Goal: Task Accomplishment & Management: Complete application form

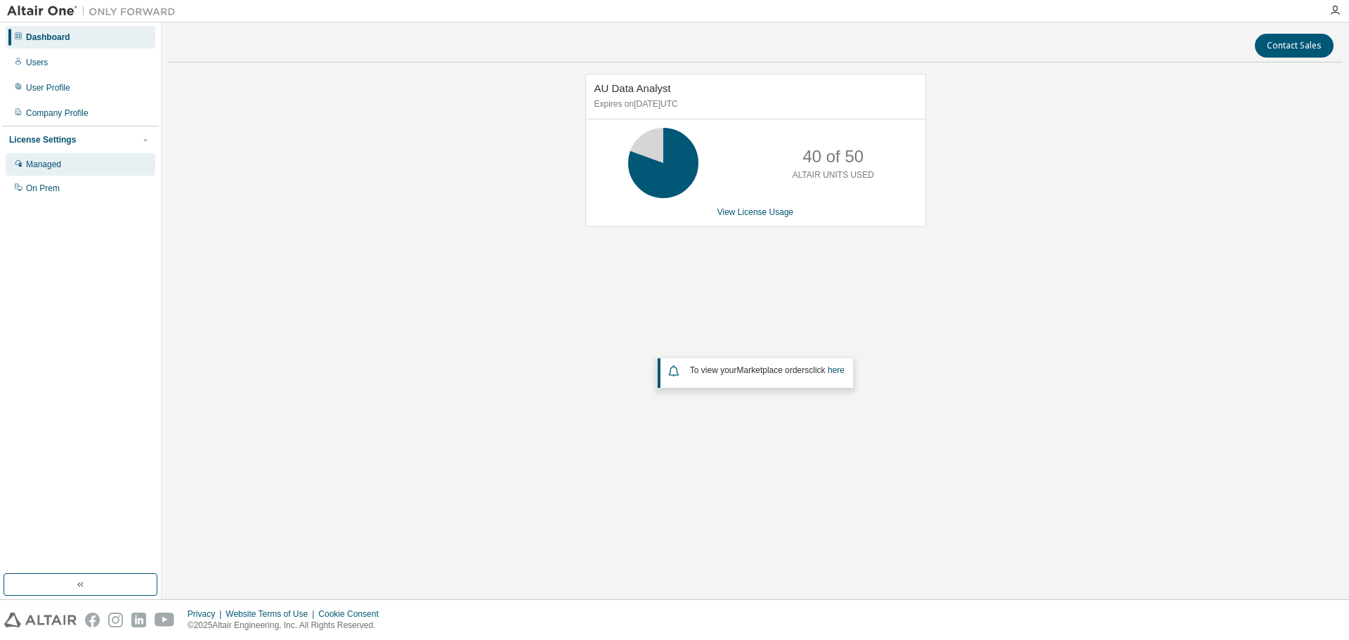
click at [66, 164] on div "Managed" at bounding box center [81, 164] width 150 height 22
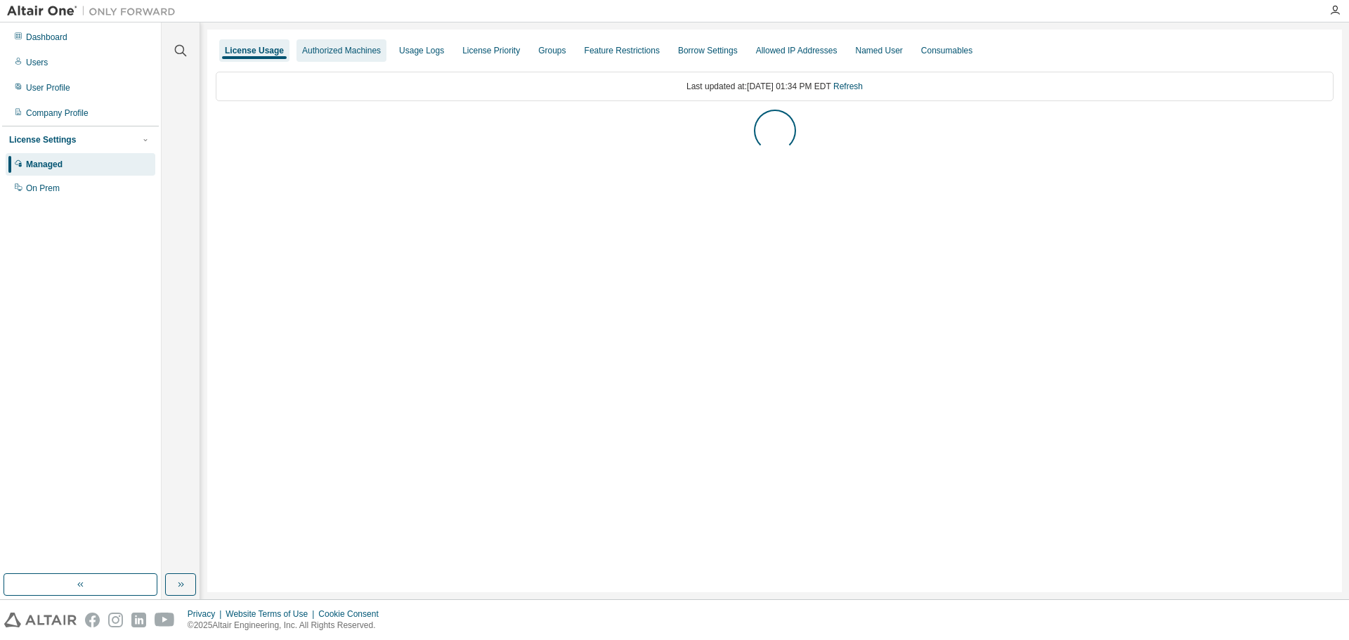
click at [351, 52] on div "Authorized Machines" at bounding box center [341, 50] width 79 height 11
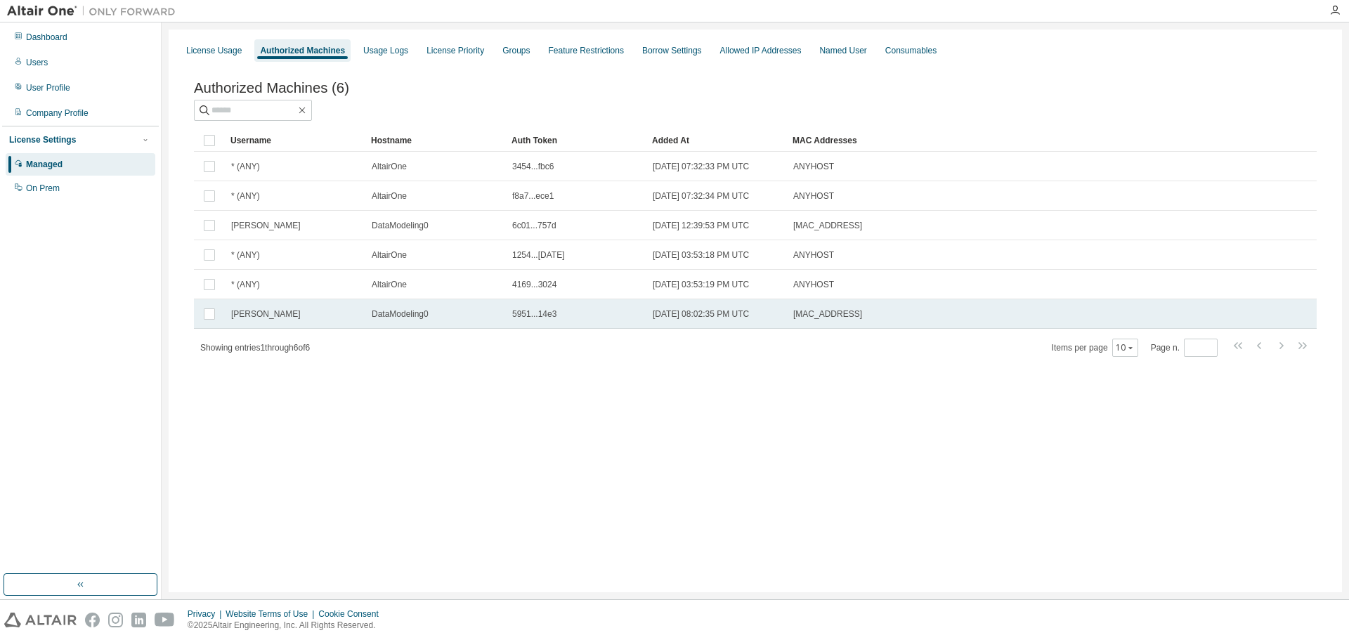
click at [561, 319] on div "5951...14e3" at bounding box center [576, 313] width 128 height 11
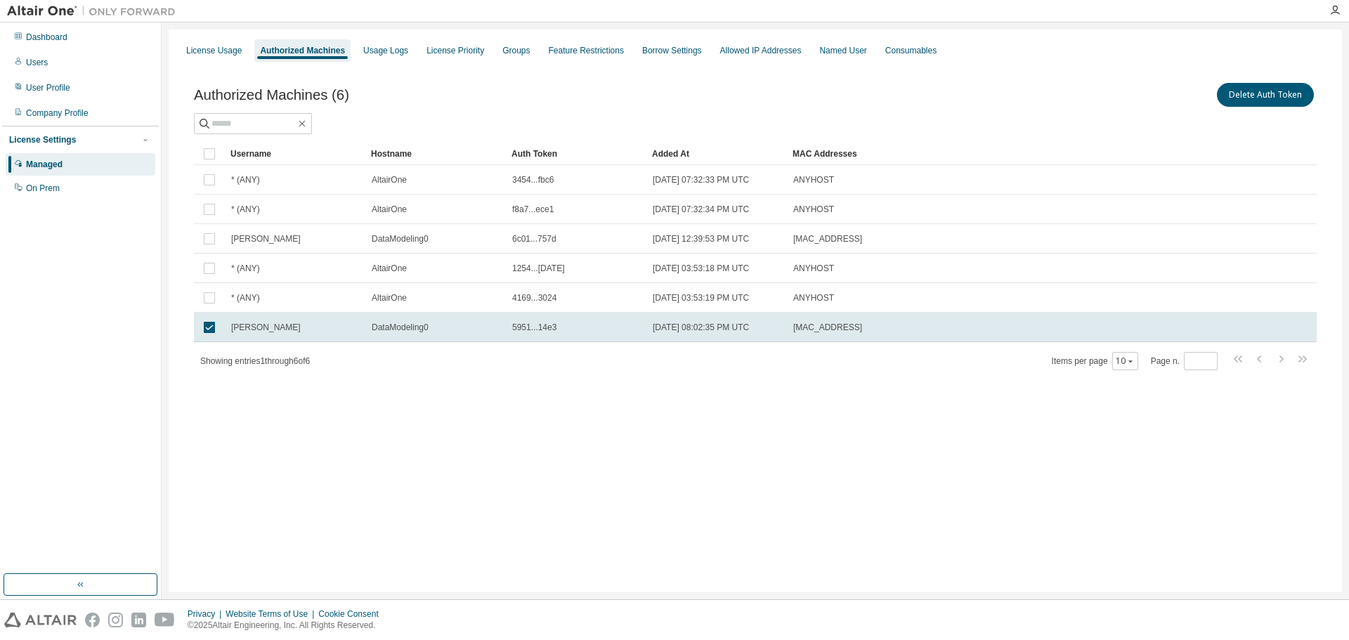
click at [561, 319] on td "5951...14e3" at bounding box center [576, 328] width 140 height 30
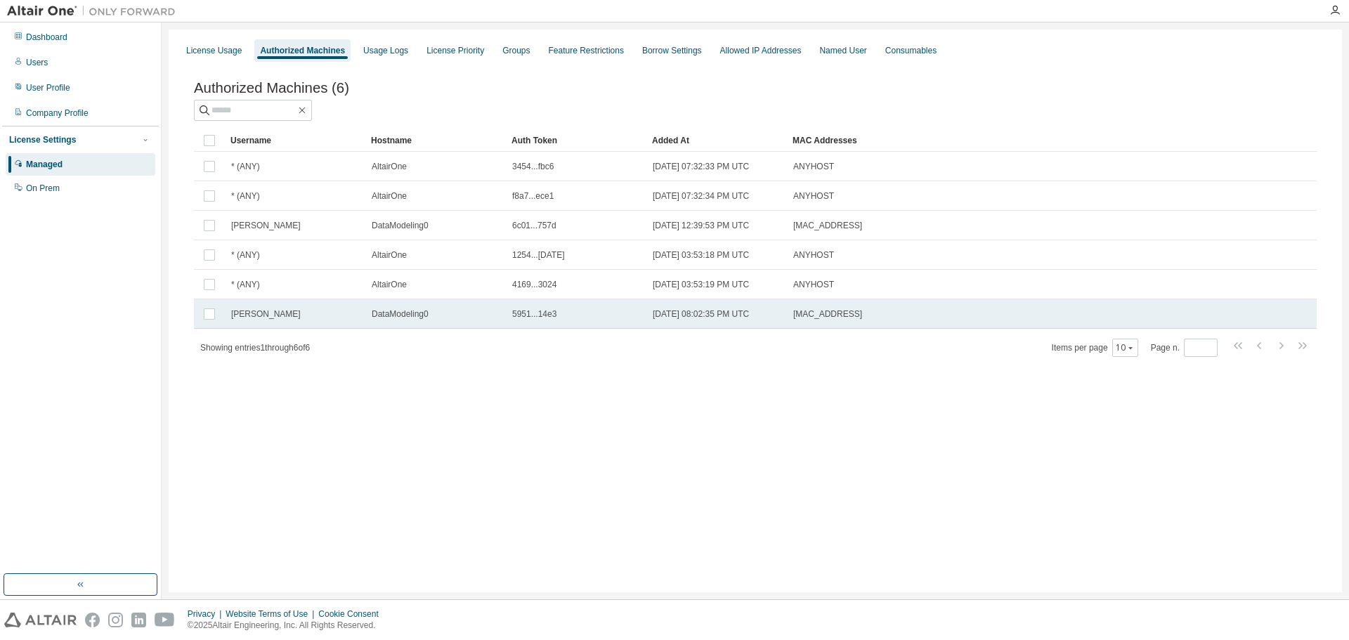
click at [553, 318] on span "5951...14e3" at bounding box center [534, 313] width 44 height 11
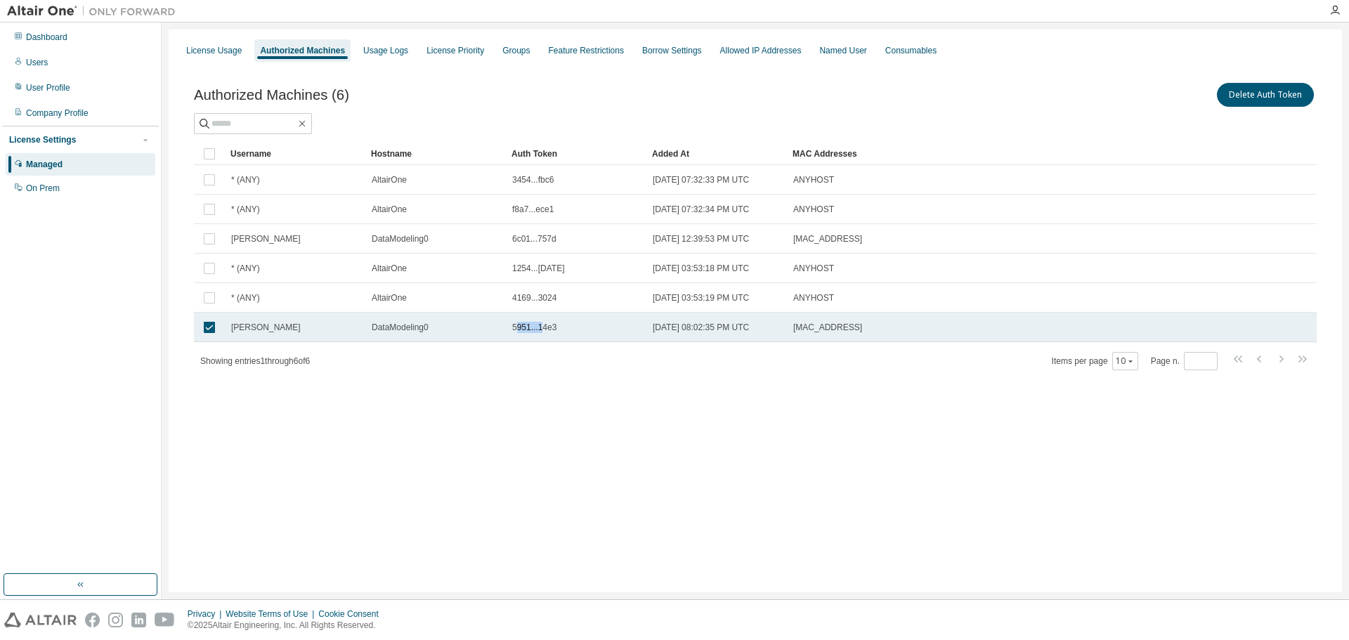
drag, startPoint x: 539, startPoint y: 331, endPoint x: 516, endPoint y: 329, distance: 23.3
click at [516, 329] on span "5951...14e3" at bounding box center [534, 327] width 44 height 11
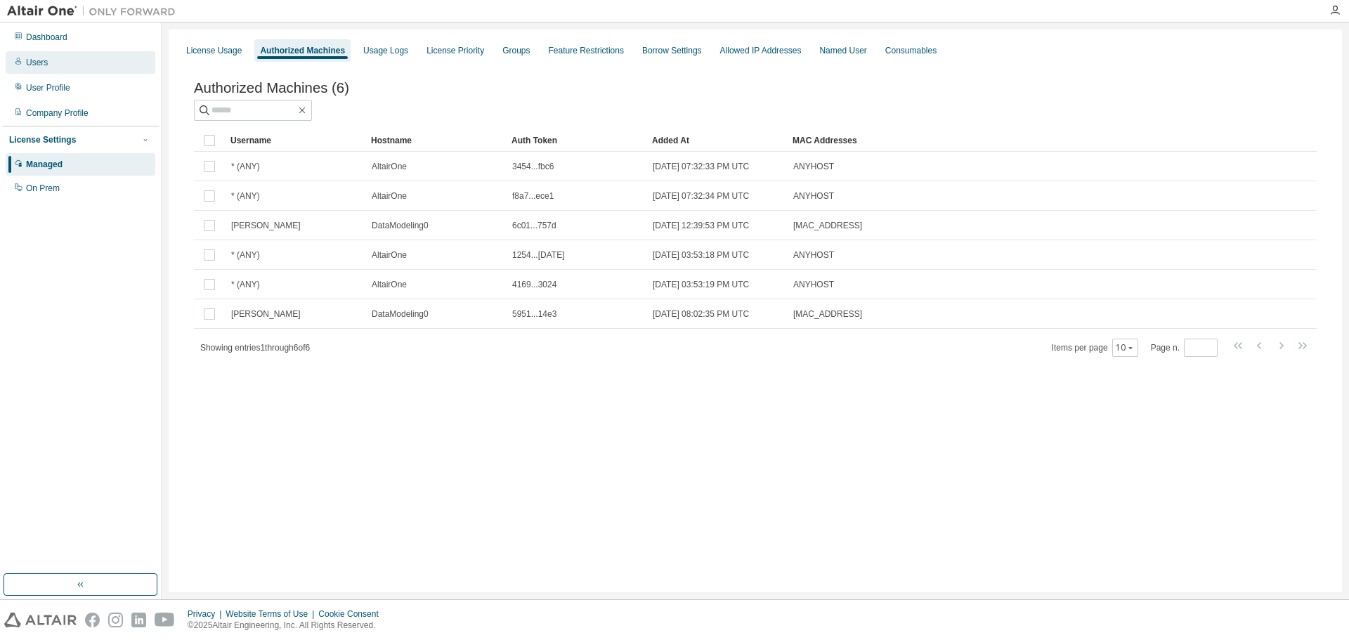
click at [49, 61] on div "Users" at bounding box center [81, 62] width 150 height 22
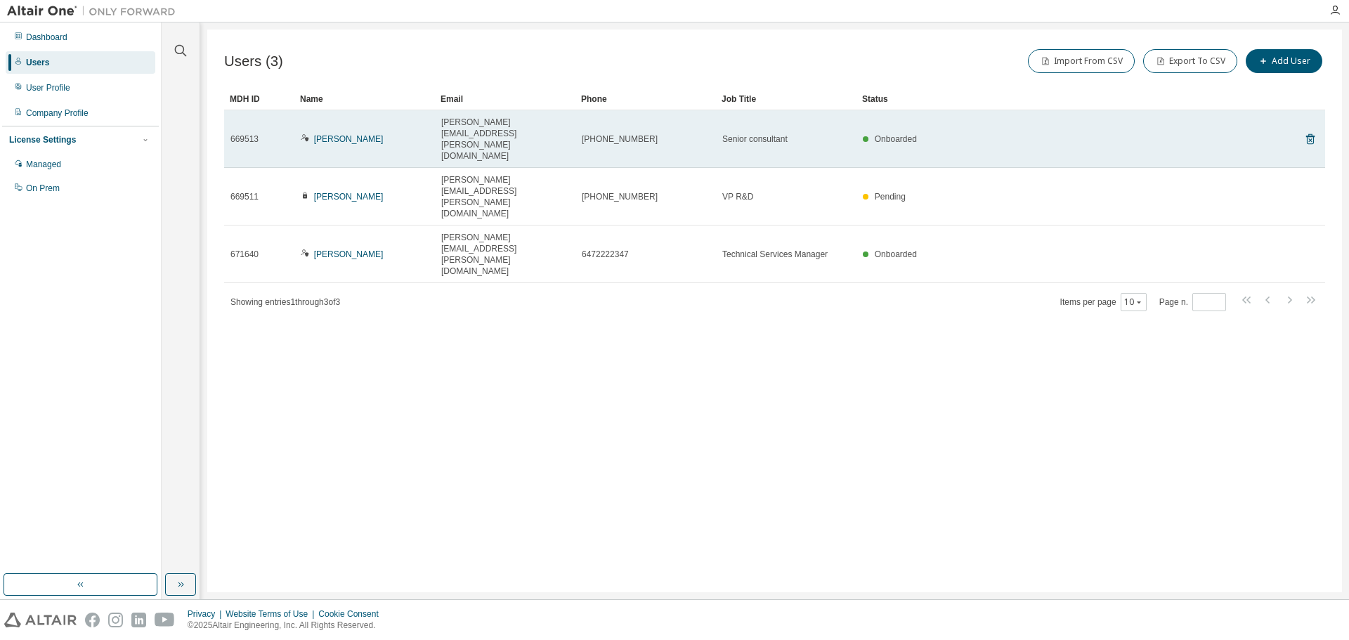
click at [410, 133] on div "[PERSON_NAME]" at bounding box center [365, 138] width 128 height 11
click at [325, 134] on link "[PERSON_NAME]" at bounding box center [349, 139] width 70 height 10
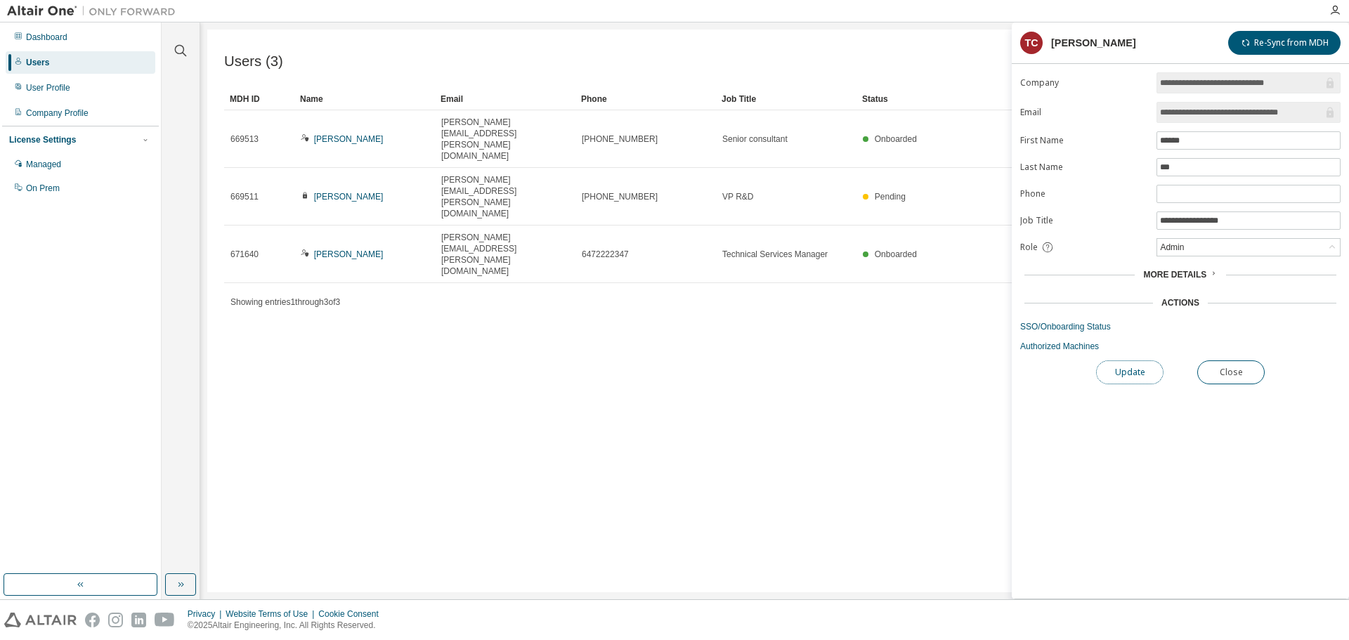
click at [1110, 361] on button "Update" at bounding box center [1129, 372] width 67 height 24
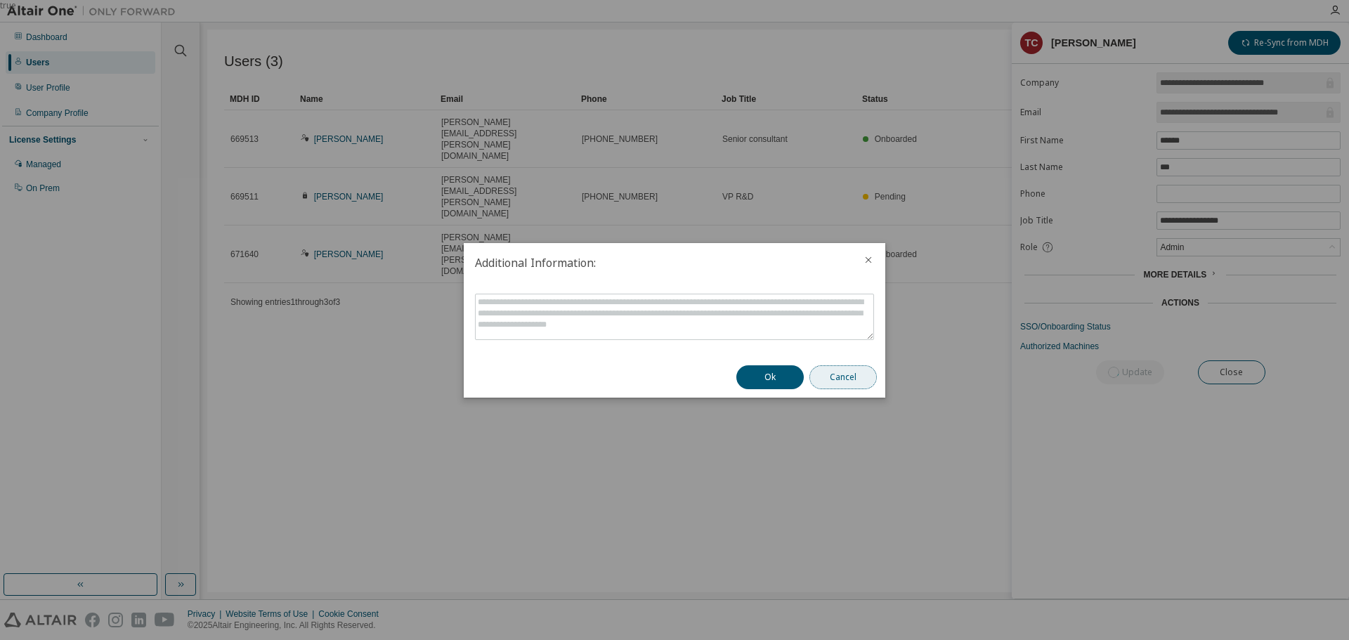
click at [839, 366] on button "Cancel" at bounding box center [842, 377] width 67 height 24
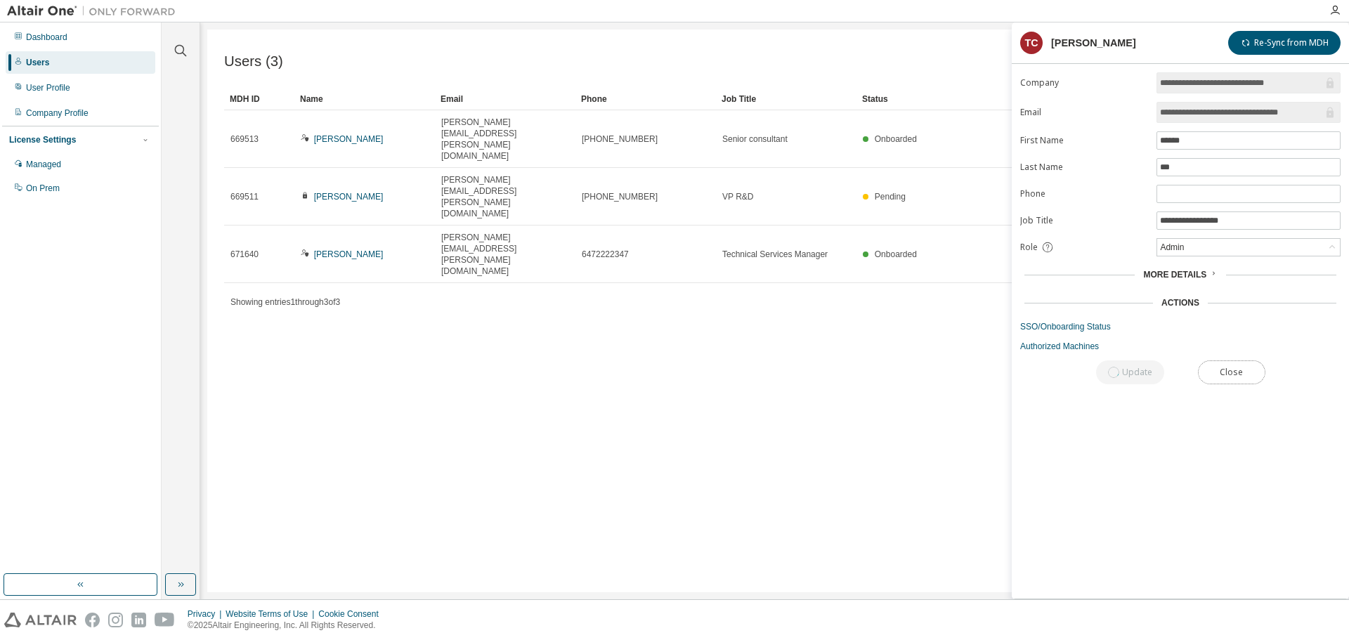
drag, startPoint x: 1253, startPoint y: 369, endPoint x: 1167, endPoint y: 320, distance: 99.8
click at [1140, 336] on div "**********" at bounding box center [1180, 335] width 337 height 526
click at [1185, 284] on form "**********" at bounding box center [1180, 212] width 320 height 280
click at [1191, 272] on span "More Details" at bounding box center [1174, 275] width 63 height 10
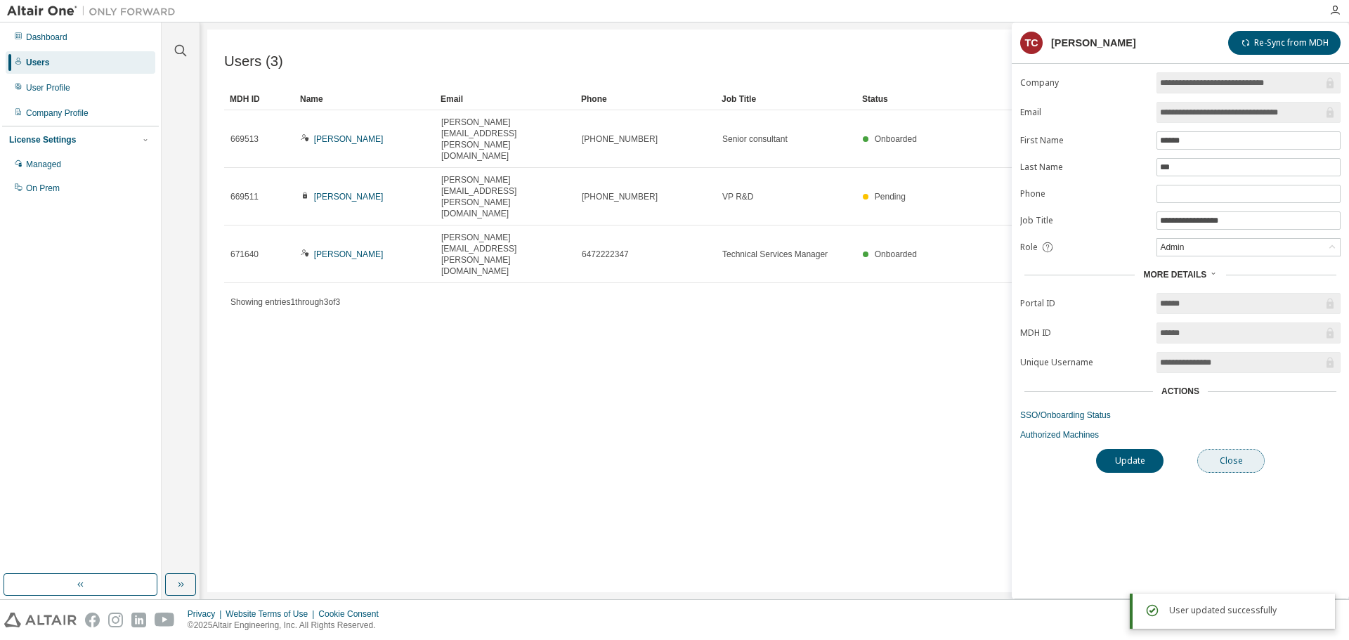
click at [1224, 459] on button "Close" at bounding box center [1230, 461] width 67 height 24
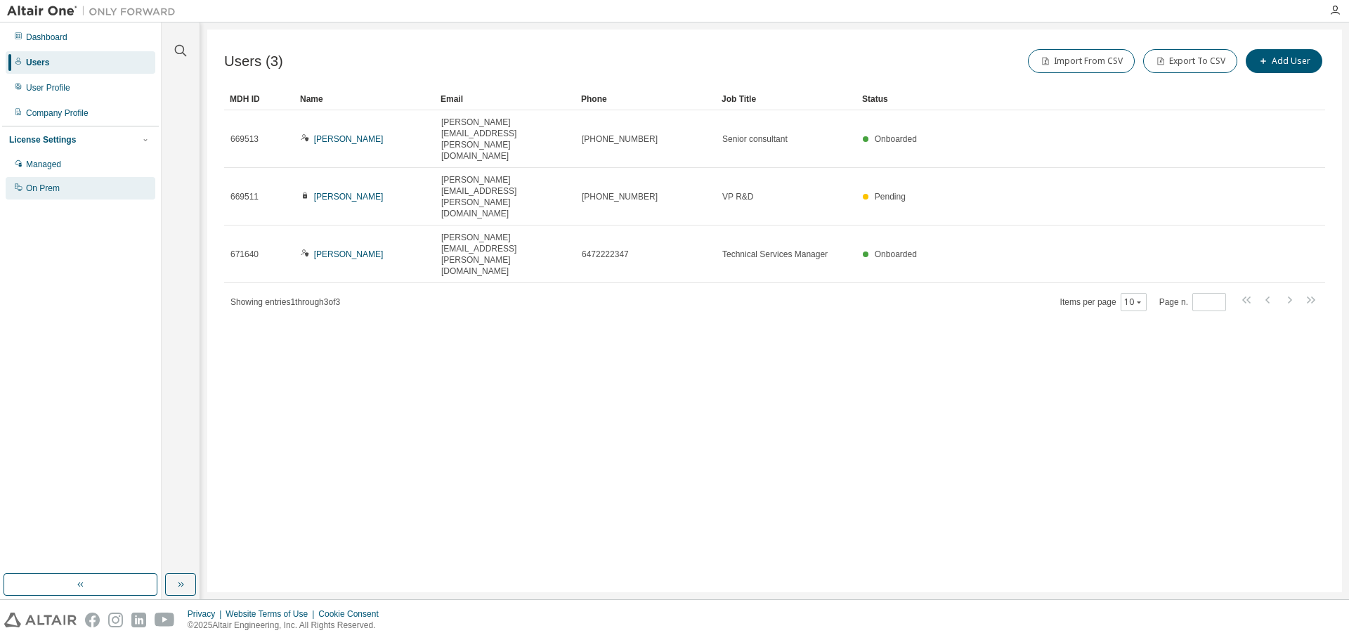
click at [82, 198] on div "On Prem" at bounding box center [81, 188] width 150 height 22
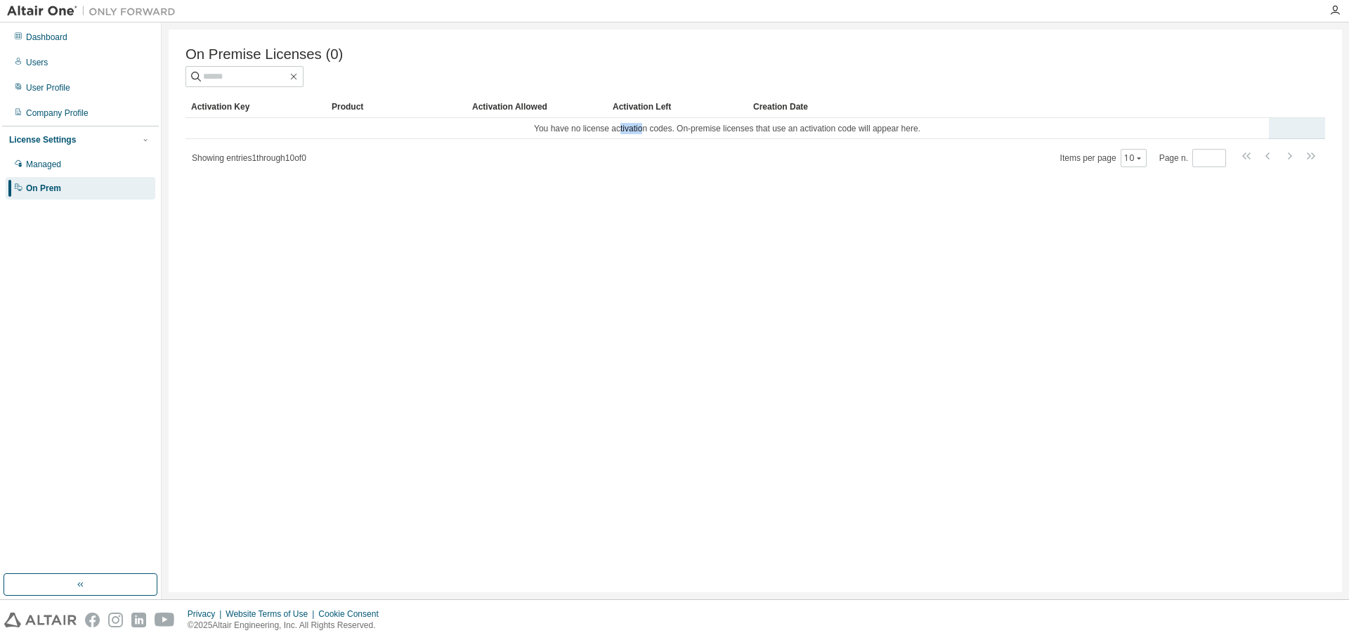
click at [647, 132] on td "You have no license activation codes. On-premise licenses that use an activatio…" at bounding box center [726, 128] width 1083 height 21
drag, startPoint x: 669, startPoint y: 131, endPoint x: 756, endPoint y: 131, distance: 86.4
click at [688, 131] on td "You have no license activation codes. On-premise licenses that use an activatio…" at bounding box center [726, 128] width 1083 height 21
drag, startPoint x: 728, startPoint y: 133, endPoint x: 758, endPoint y: 132, distance: 30.2
click at [750, 132] on td "You have no license activation codes. On-premise licenses that use an activatio…" at bounding box center [726, 128] width 1083 height 21
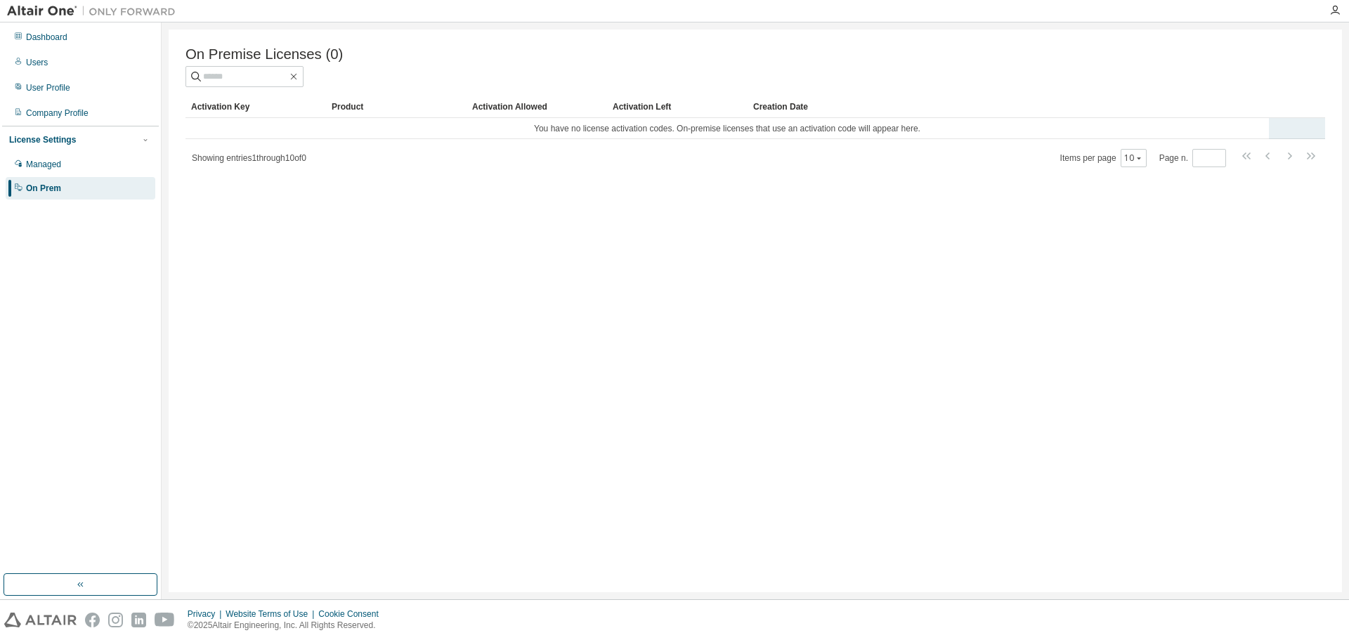
drag, startPoint x: 738, startPoint y: 129, endPoint x: 821, endPoint y: 129, distance: 82.9
drag, startPoint x: 858, startPoint y: 130, endPoint x: 875, endPoint y: 130, distance: 17.6
click at [870, 130] on td "You have no license activation codes. On-premise licenses that use an activatio…" at bounding box center [726, 128] width 1083 height 21
drag, startPoint x: 927, startPoint y: 132, endPoint x: 962, endPoint y: 134, distance: 35.2
click at [933, 133] on td "You have no license activation codes. On-premise licenses that use an activatio…" at bounding box center [726, 128] width 1083 height 21
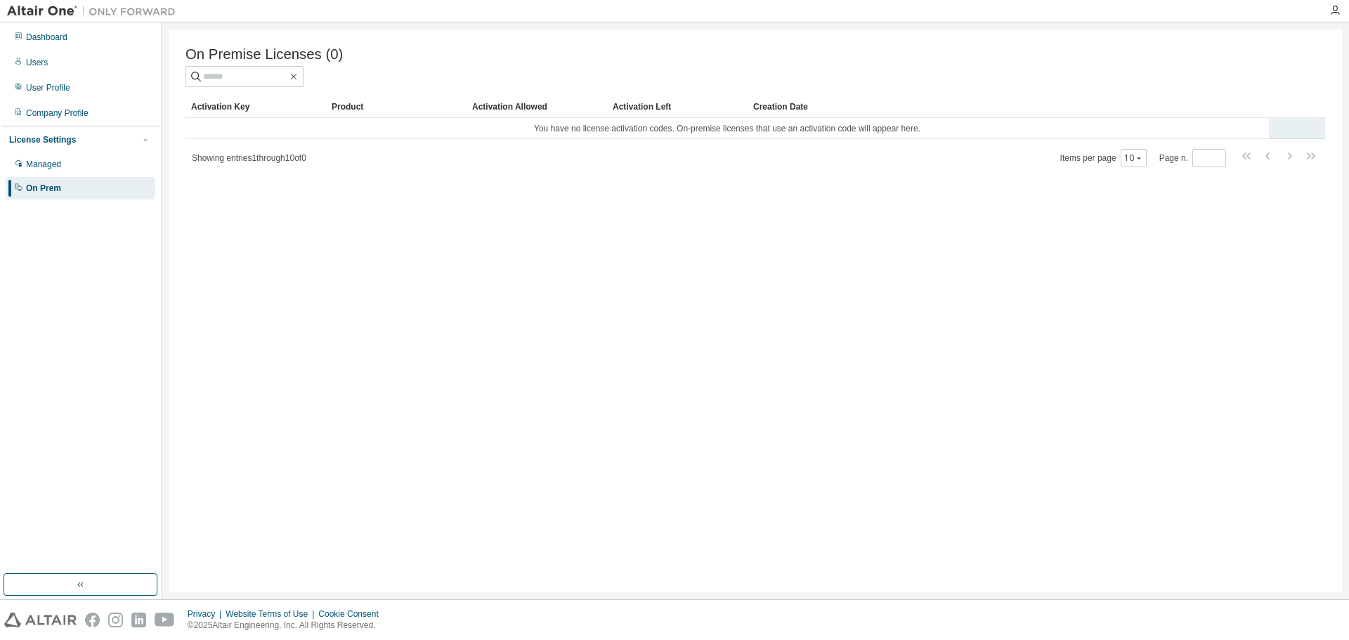
drag, startPoint x: 908, startPoint y: 134, endPoint x: 868, endPoint y: 134, distance: 39.3
drag, startPoint x: 868, startPoint y: 134, endPoint x: 851, endPoint y: 133, distance: 16.9
click at [856, 133] on td "You have no license activation codes. On-premise licenses that use an activatio…" at bounding box center [726, 128] width 1083 height 21
click at [406, 122] on td "You have no license activation codes. On-premise licenses that use an activatio…" at bounding box center [726, 128] width 1083 height 21
click at [65, 155] on div "Managed" at bounding box center [81, 164] width 150 height 22
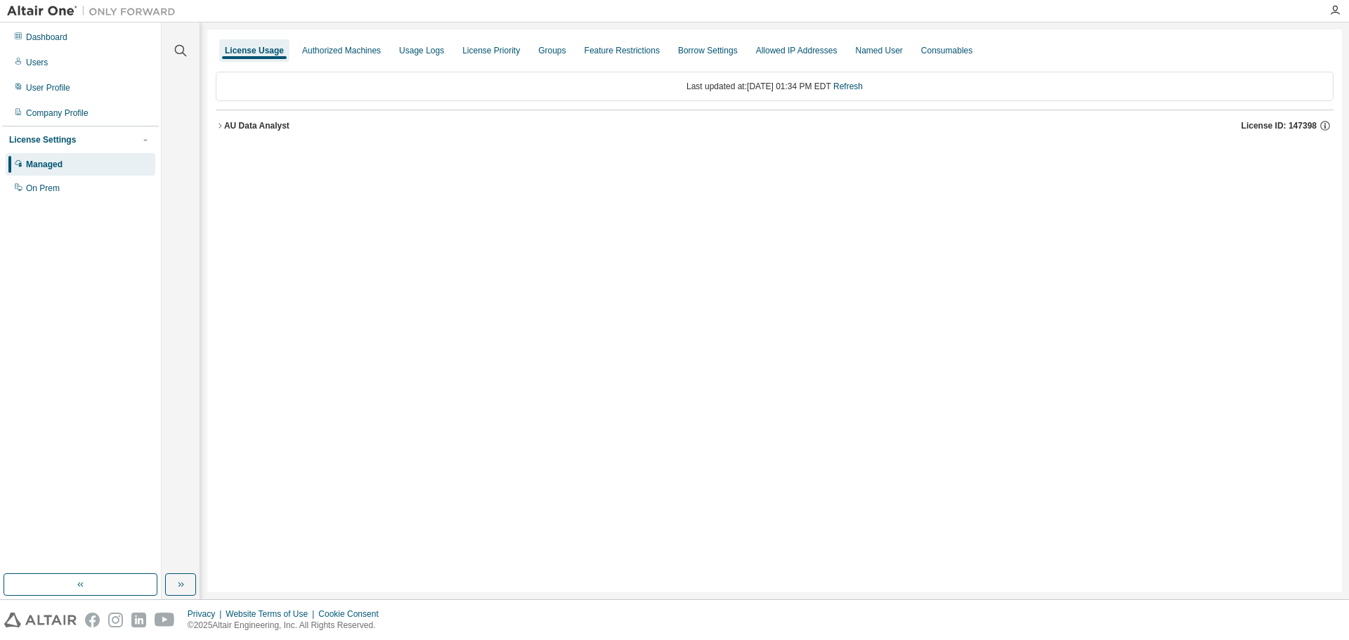
click at [247, 131] on div "AU Data Analyst License ID: 147398" at bounding box center [778, 125] width 1109 height 13
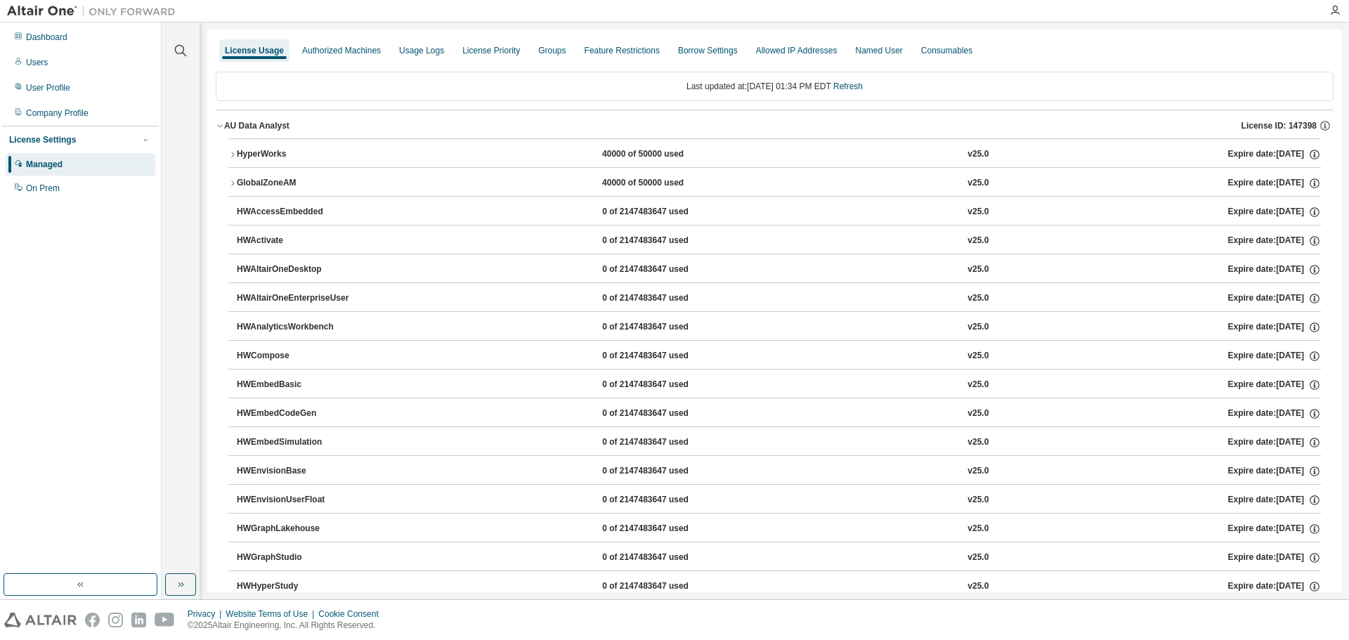
click at [261, 151] on div "HyperWorks" at bounding box center [300, 154] width 126 height 13
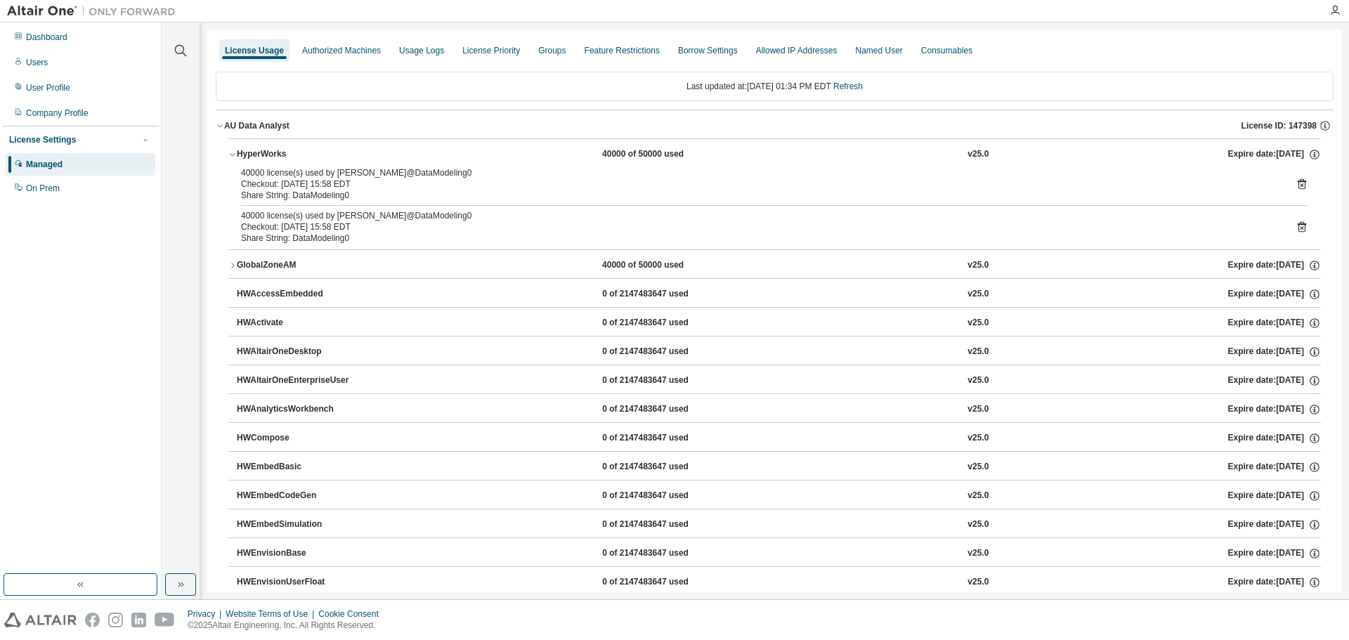
click at [261, 151] on div "HyperWorks" at bounding box center [300, 154] width 126 height 13
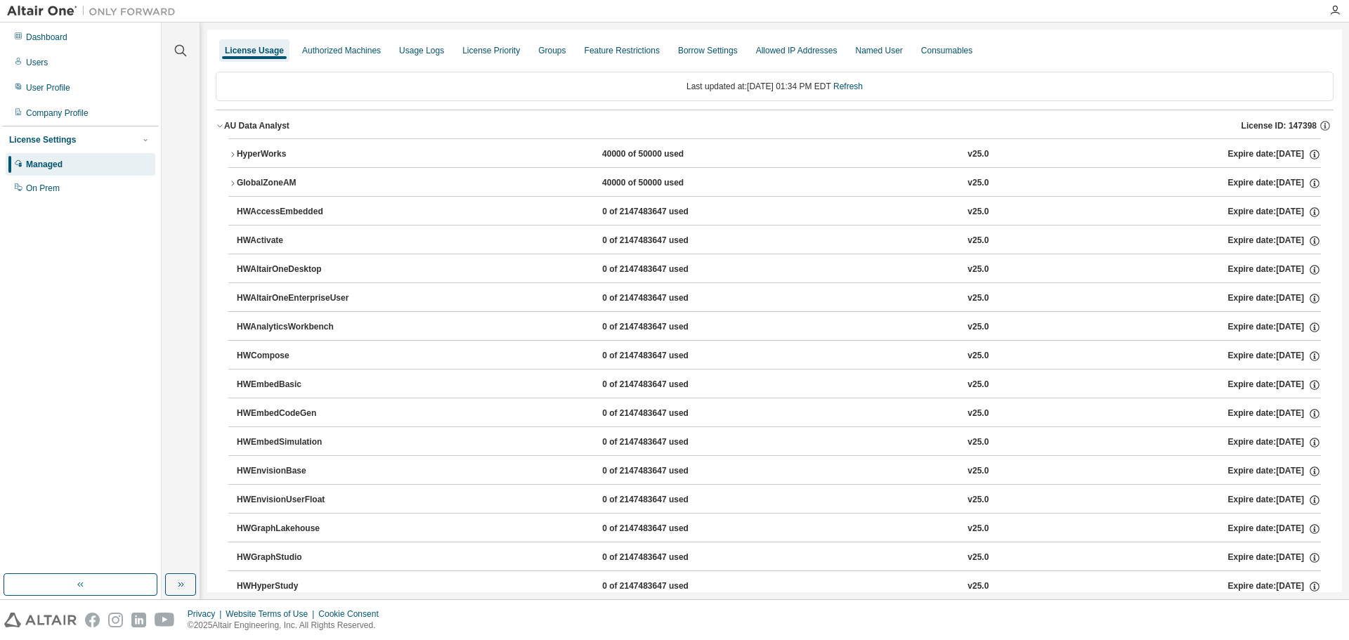
click at [282, 152] on div "HyperWorks" at bounding box center [300, 154] width 126 height 13
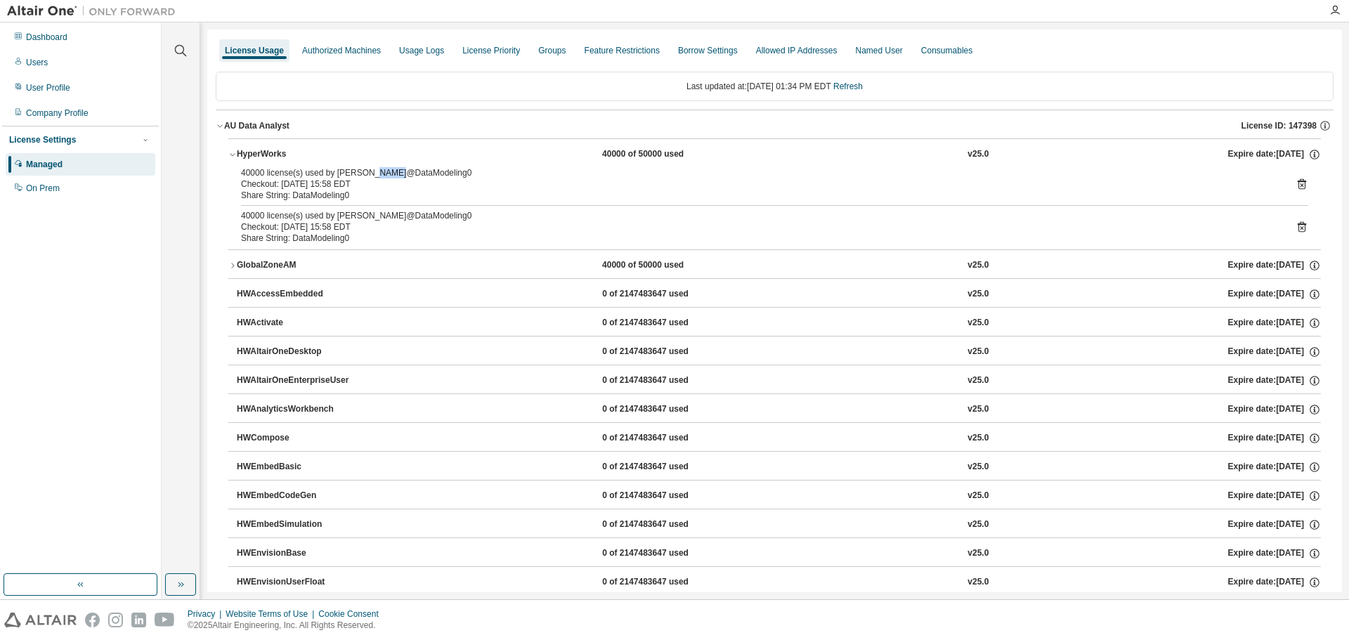
drag, startPoint x: 369, startPoint y: 172, endPoint x: 424, endPoint y: 171, distance: 54.8
click at [410, 171] on div "40000 license(s) used by Thomas Chu@DataModeling0" at bounding box center [757, 172] width 1033 height 11
click at [415, 178] on div "40000 license(s) used by Thomas Chu@DataModeling0" at bounding box center [757, 172] width 1033 height 11
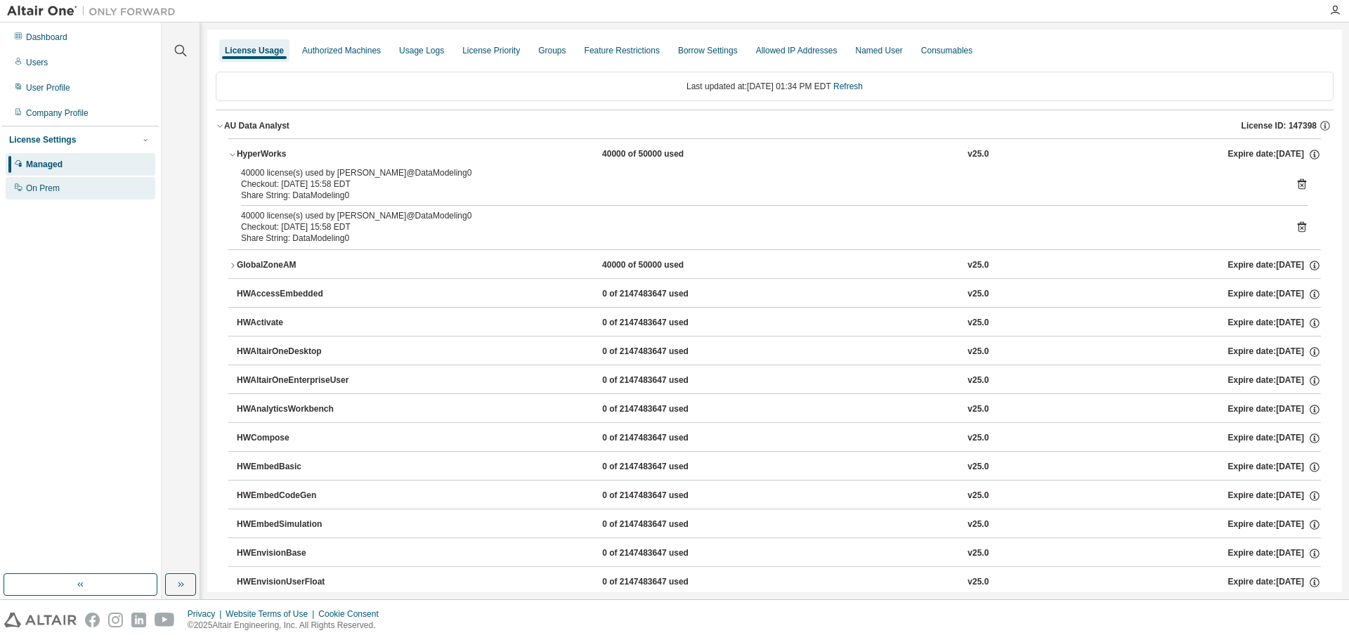
click at [54, 189] on div "On Prem" at bounding box center [43, 188] width 34 height 11
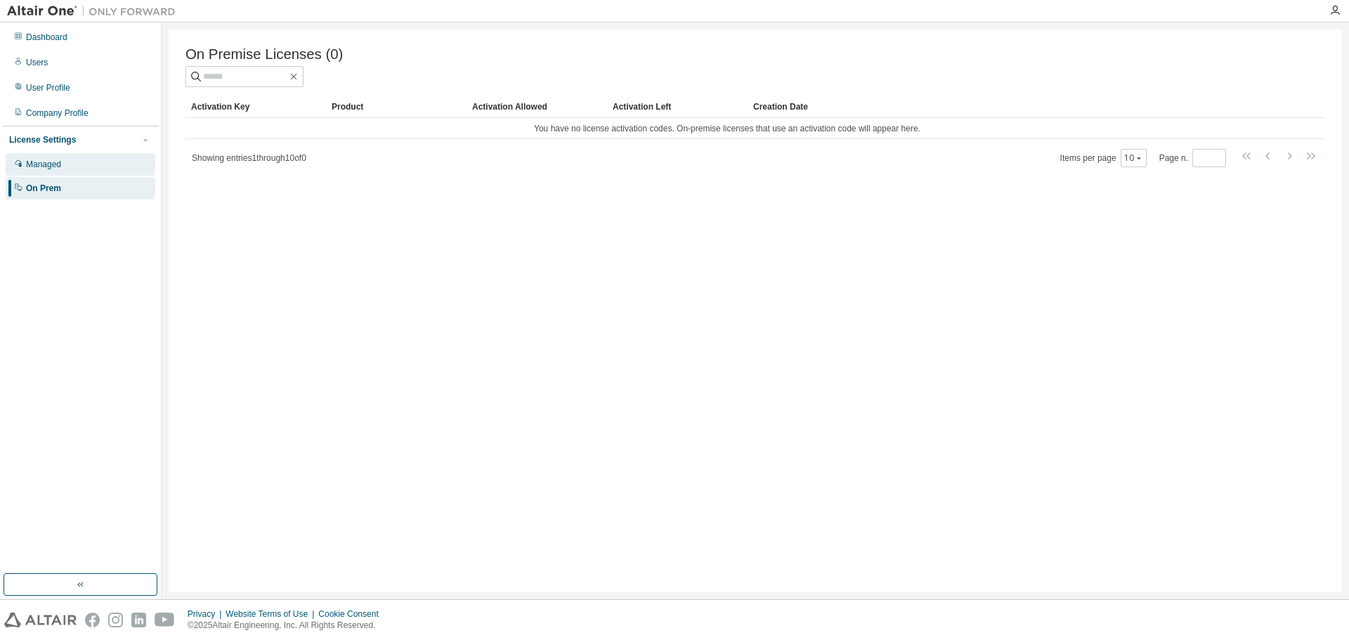
click at [84, 162] on div "Managed" at bounding box center [81, 164] width 150 height 22
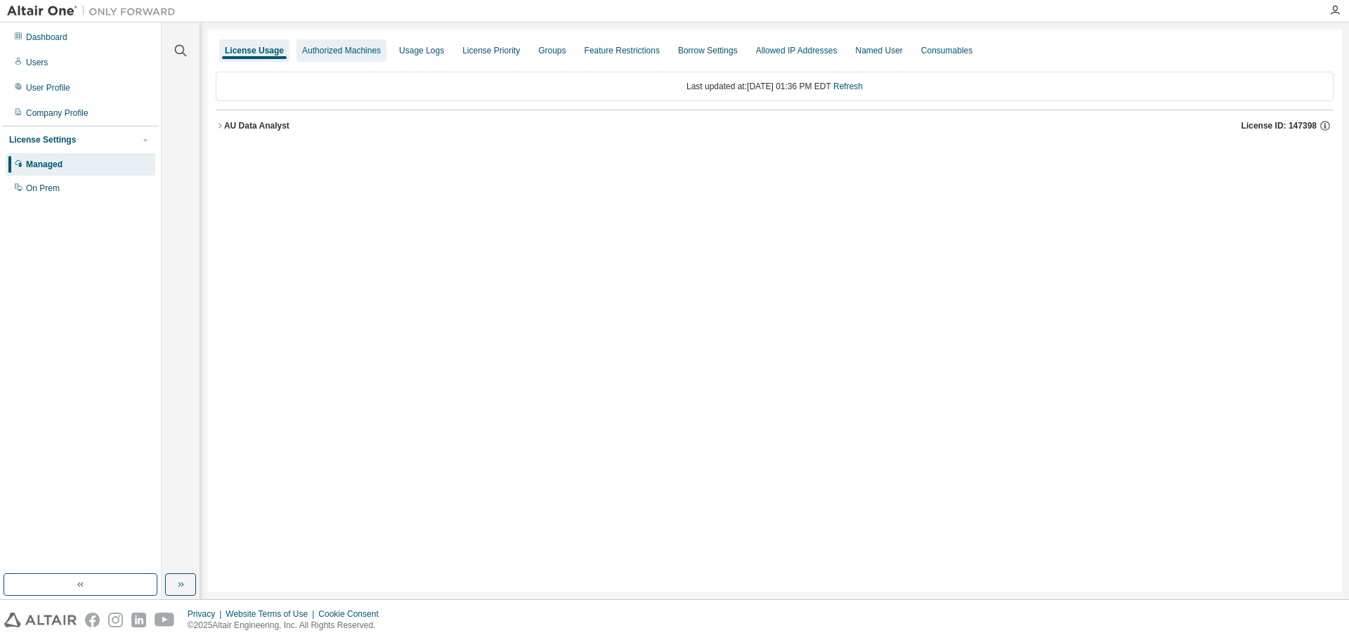
click at [353, 51] on div "Authorized Machines" at bounding box center [341, 50] width 79 height 11
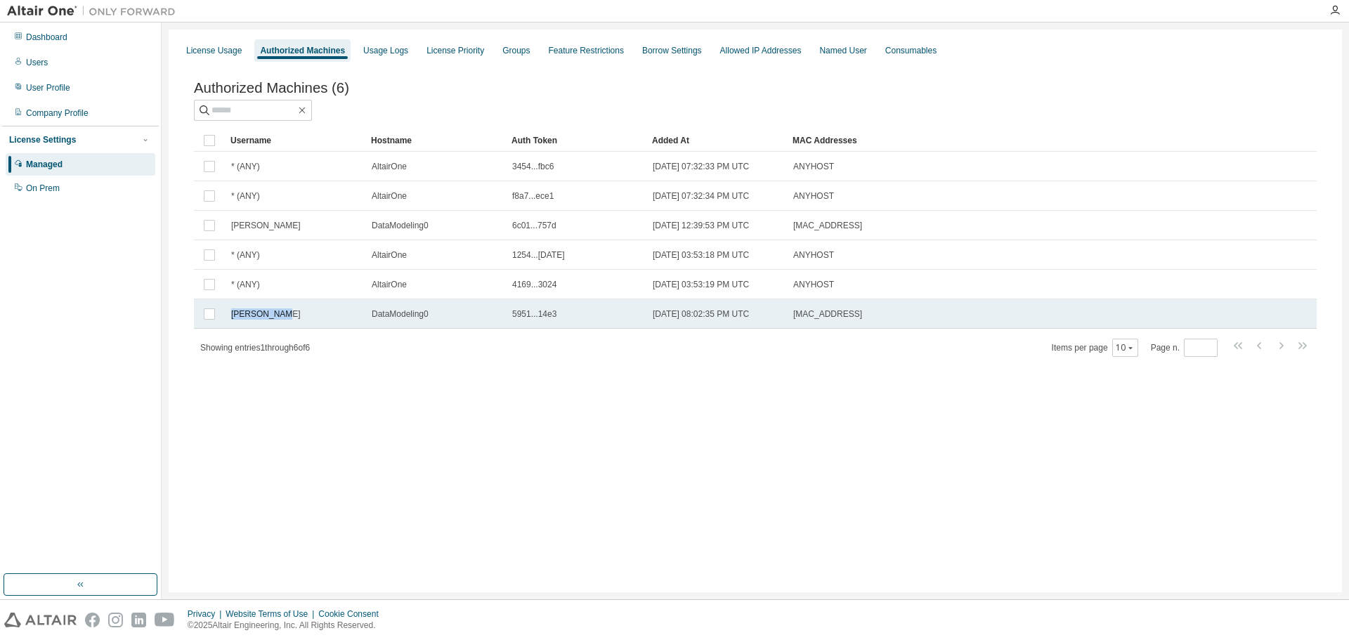
drag, startPoint x: 227, startPoint y: 315, endPoint x: 287, endPoint y: 311, distance: 60.6
click at [287, 311] on td "jacob admin" at bounding box center [295, 314] width 140 height 30
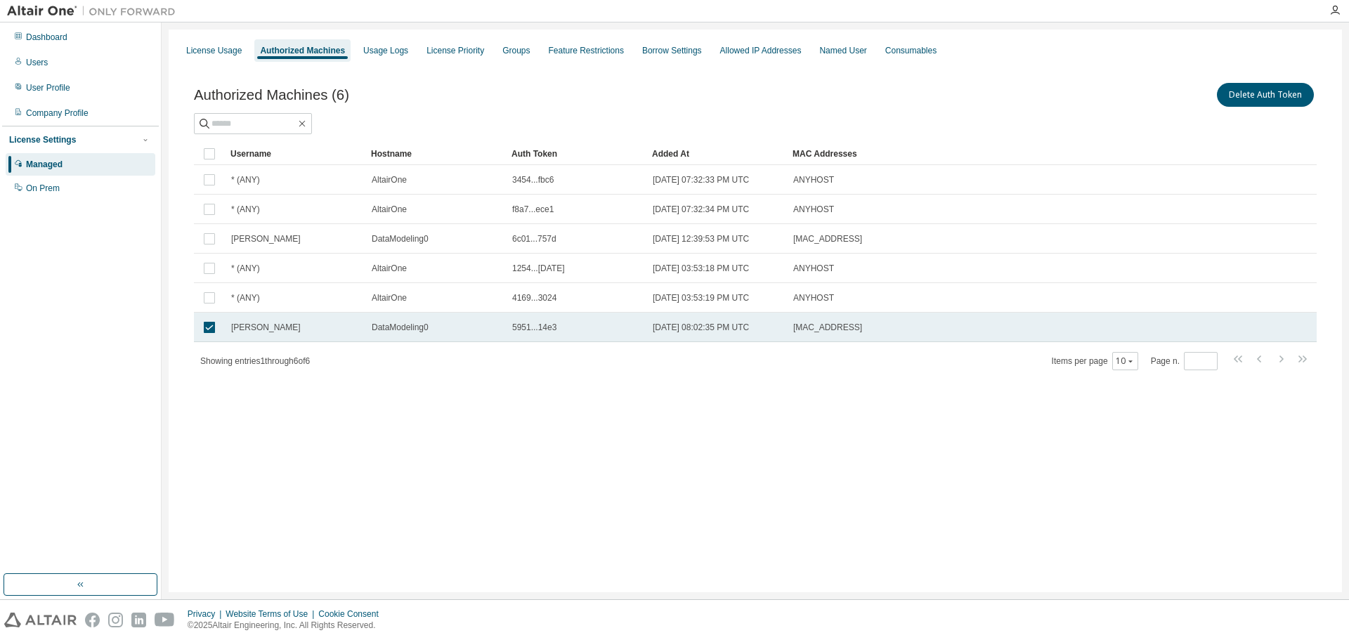
click at [274, 325] on span "jacob admin" at bounding box center [266, 327] width 70 height 11
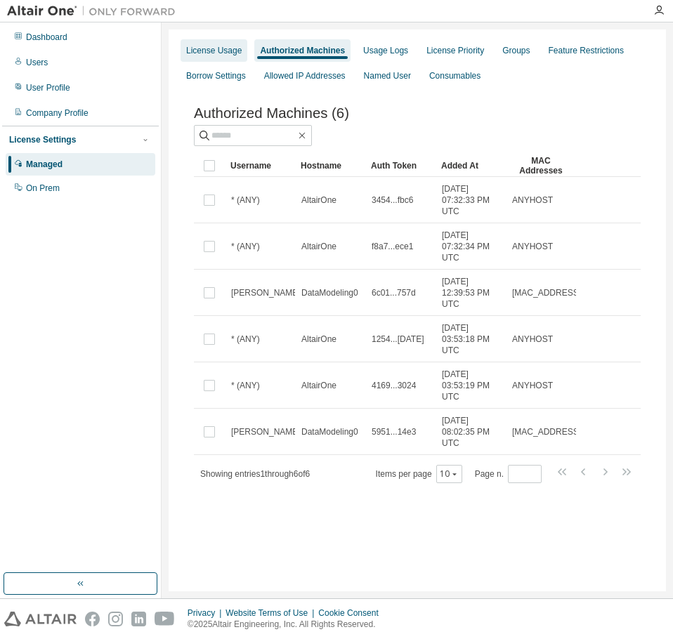
click at [218, 51] on div "License Usage" at bounding box center [213, 50] width 55 height 11
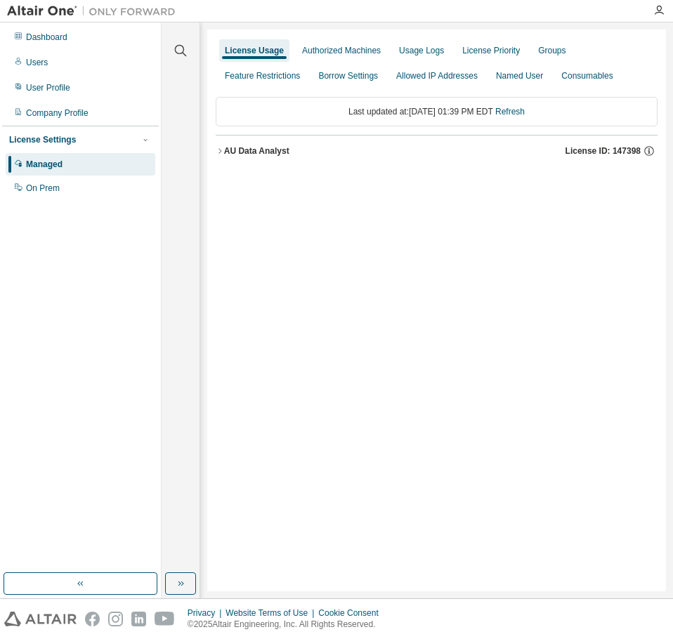
click at [239, 150] on div "AU Data Analyst" at bounding box center [256, 150] width 65 height 11
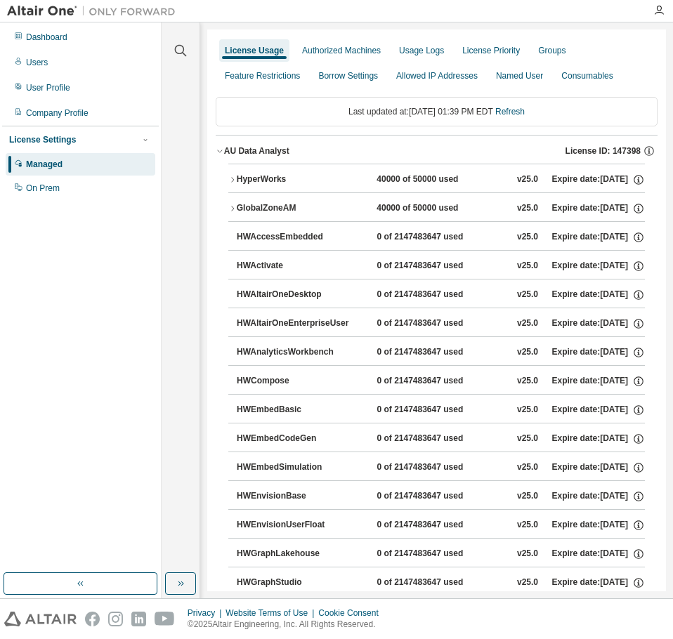
click at [270, 174] on div "HyperWorks" at bounding box center [300, 180] width 126 height 13
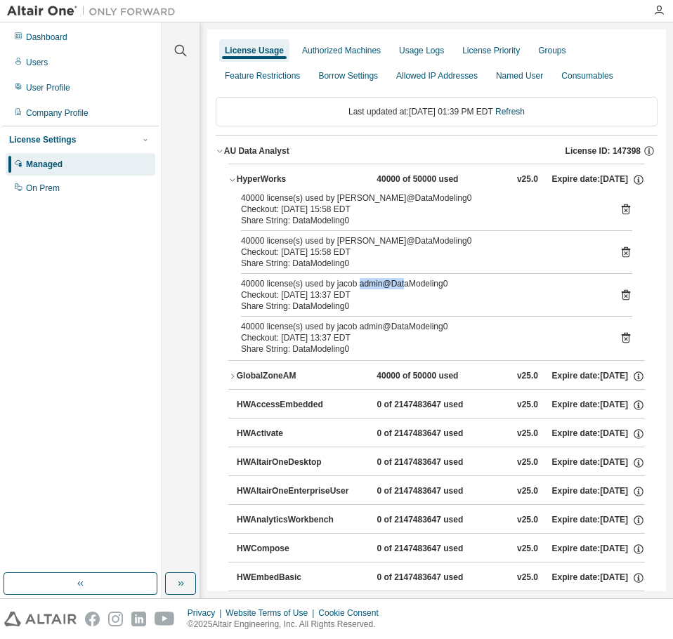
drag, startPoint x: 357, startPoint y: 289, endPoint x: 405, endPoint y: 288, distance: 48.5
click at [405, 288] on div "40000 license(s) used by jacob admin@DataModeling0" at bounding box center [420, 283] width 358 height 11
drag, startPoint x: 390, startPoint y: 284, endPoint x: 407, endPoint y: 284, distance: 16.9
click at [407, 284] on div "40000 license(s) used by jacob admin@DataModeling0" at bounding box center [420, 283] width 358 height 11
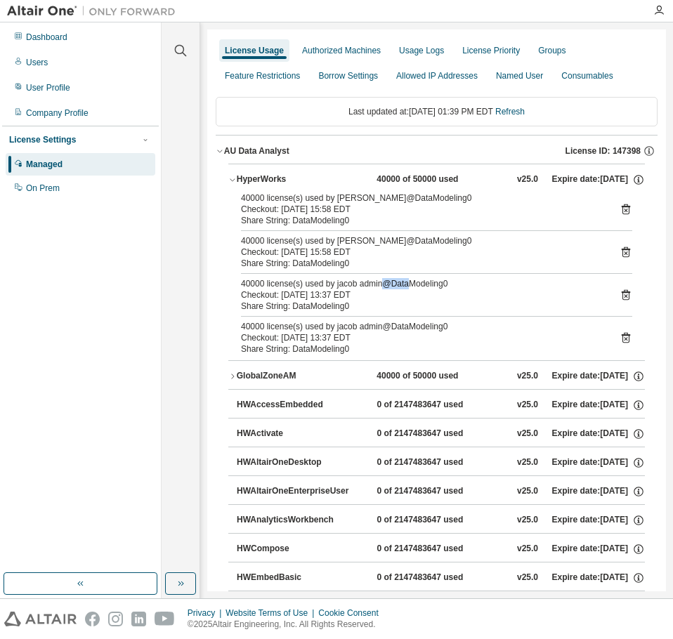
click at [400, 283] on div "40000 license(s) used by jacob admin@DataModeling0" at bounding box center [420, 283] width 358 height 11
click at [398, 283] on div "40000 license(s) used by jacob admin@DataModeling0" at bounding box center [420, 283] width 358 height 11
click at [362, 284] on div "40000 license(s) used by jacob admin@DataModeling0" at bounding box center [420, 283] width 358 height 11
click at [372, 332] on div "Checkout: 2025-08-14 13:37 EDT" at bounding box center [420, 337] width 358 height 11
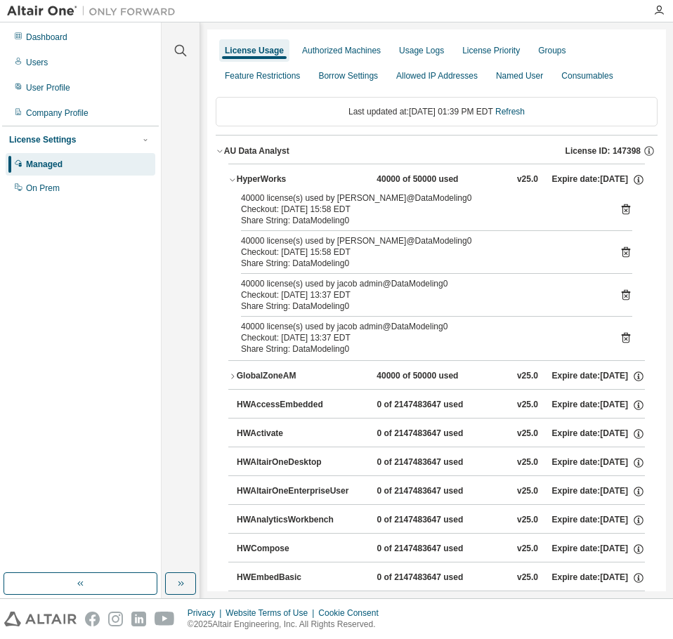
click at [372, 332] on div "Checkout: 2025-08-14 13:37 EDT" at bounding box center [420, 337] width 358 height 11
click at [316, 322] on div "40000 license(s) used by jacob admin@DataModeling0" at bounding box center [420, 326] width 358 height 11
click at [316, 326] on div "40000 license(s) used by jacob admin@DataModeling0" at bounding box center [420, 326] width 358 height 11
click at [316, 49] on div "Authorized Machines" at bounding box center [341, 50] width 79 height 11
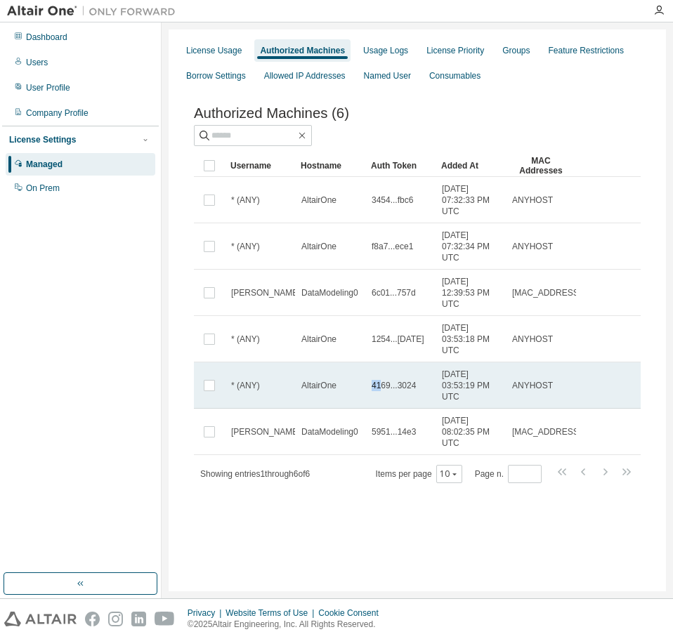
drag, startPoint x: 369, startPoint y: 390, endPoint x: 379, endPoint y: 386, distance: 9.8
click at [379, 386] on td "4169...3024" at bounding box center [400, 385] width 70 height 46
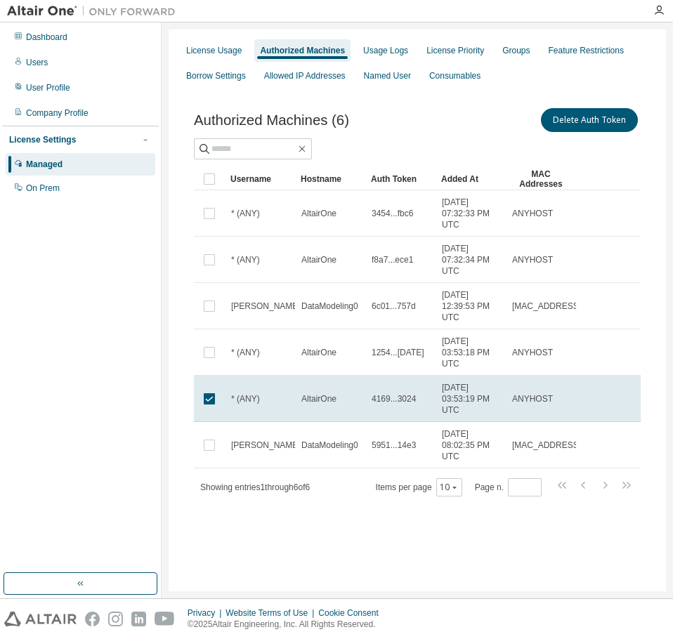
click at [379, 386] on td "4169...3024" at bounding box center [400, 399] width 70 height 46
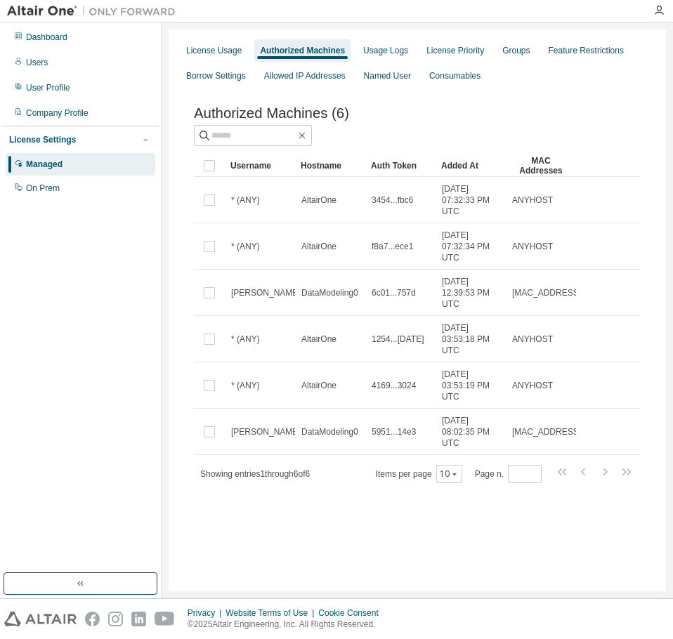
click at [379, 386] on span "4169...3024" at bounding box center [394, 385] width 44 height 11
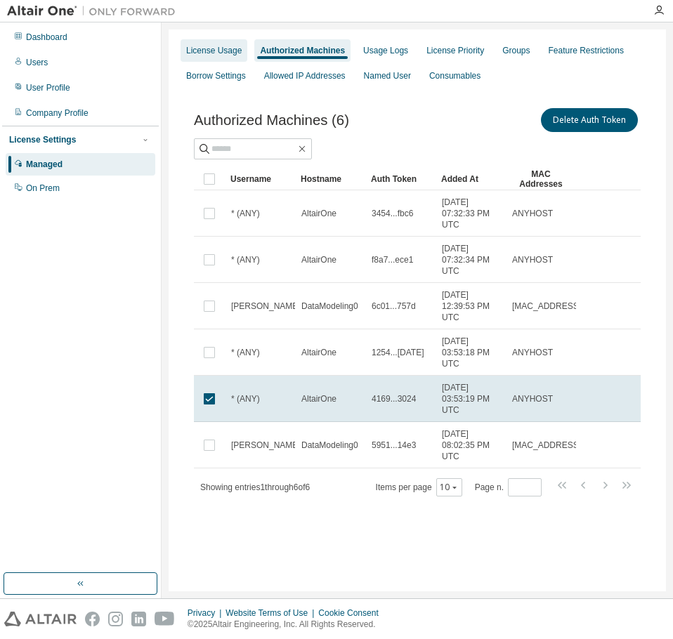
click at [216, 48] on div "License Usage" at bounding box center [213, 50] width 55 height 11
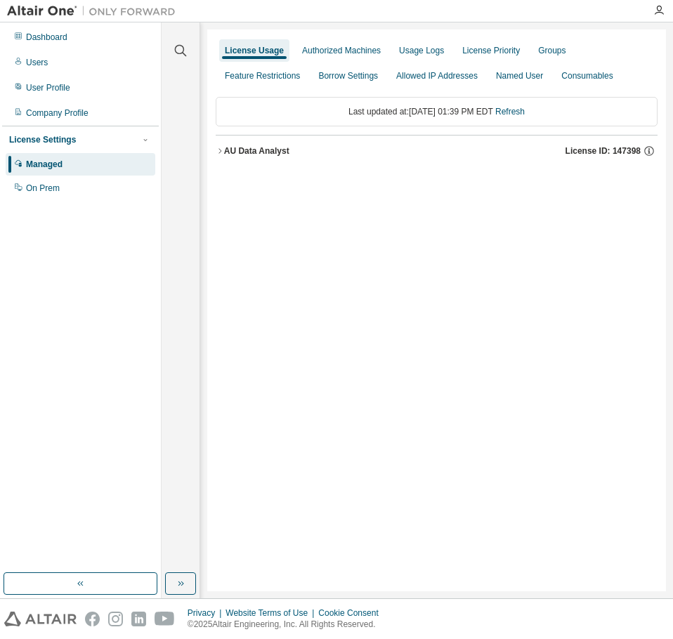
click at [233, 157] on div "AU Data Analyst License ID: 147398" at bounding box center [440, 151] width 433 height 13
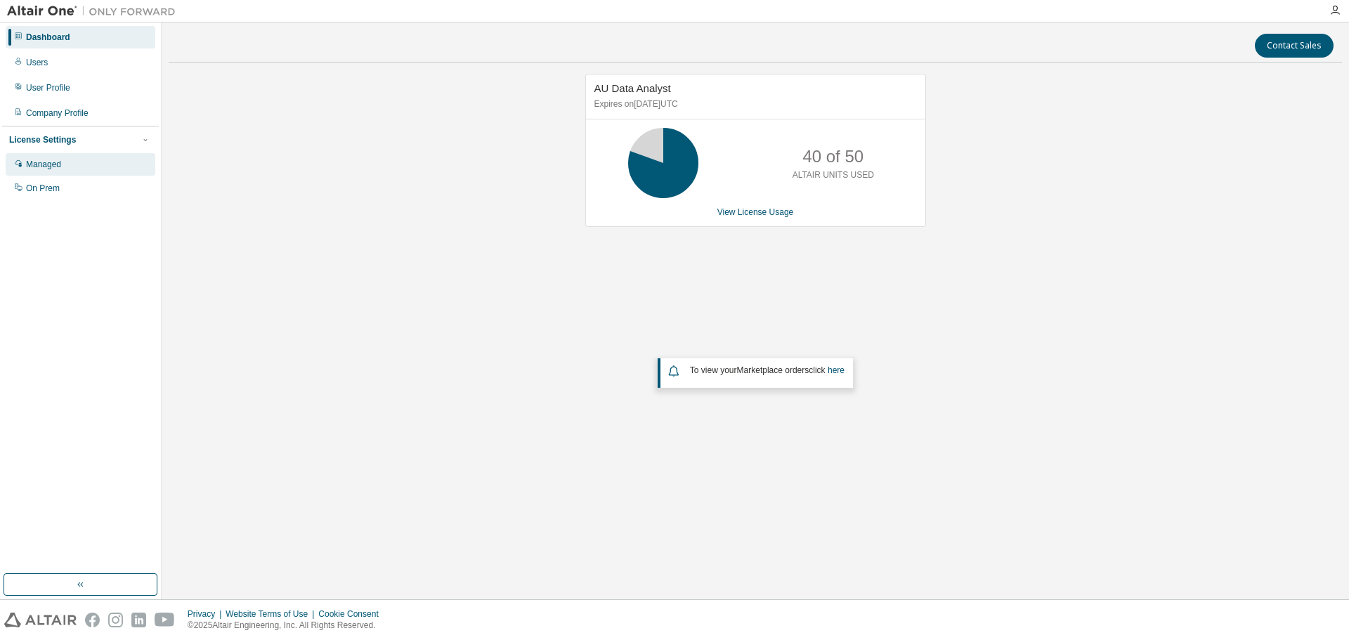
click at [68, 169] on div "Managed" at bounding box center [81, 164] width 150 height 22
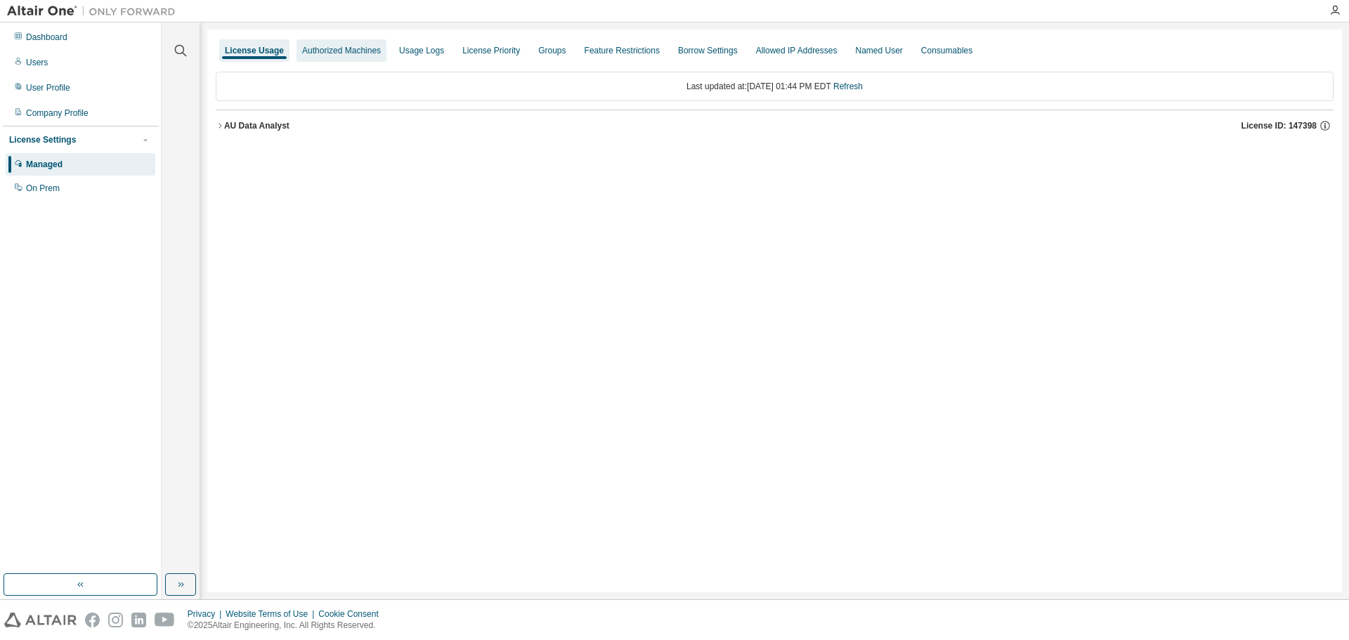
click at [348, 44] on div "Authorized Machines" at bounding box center [341, 50] width 90 height 22
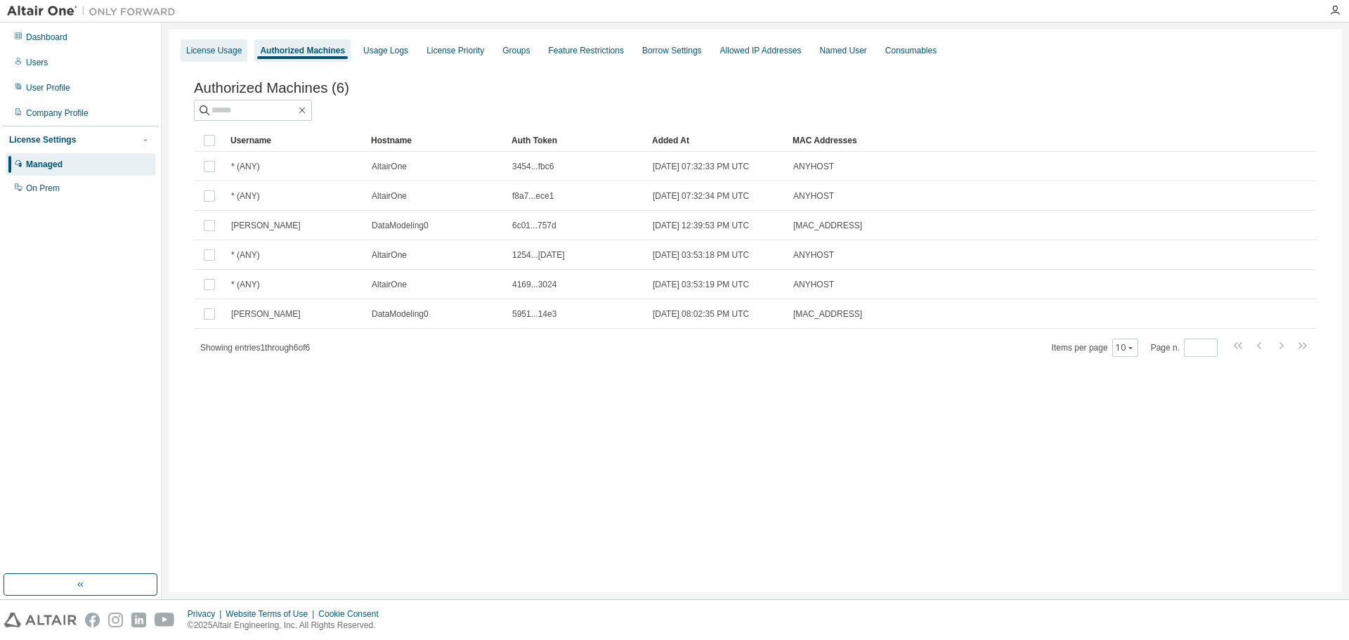
click at [195, 45] on div "License Usage" at bounding box center [213, 50] width 55 height 11
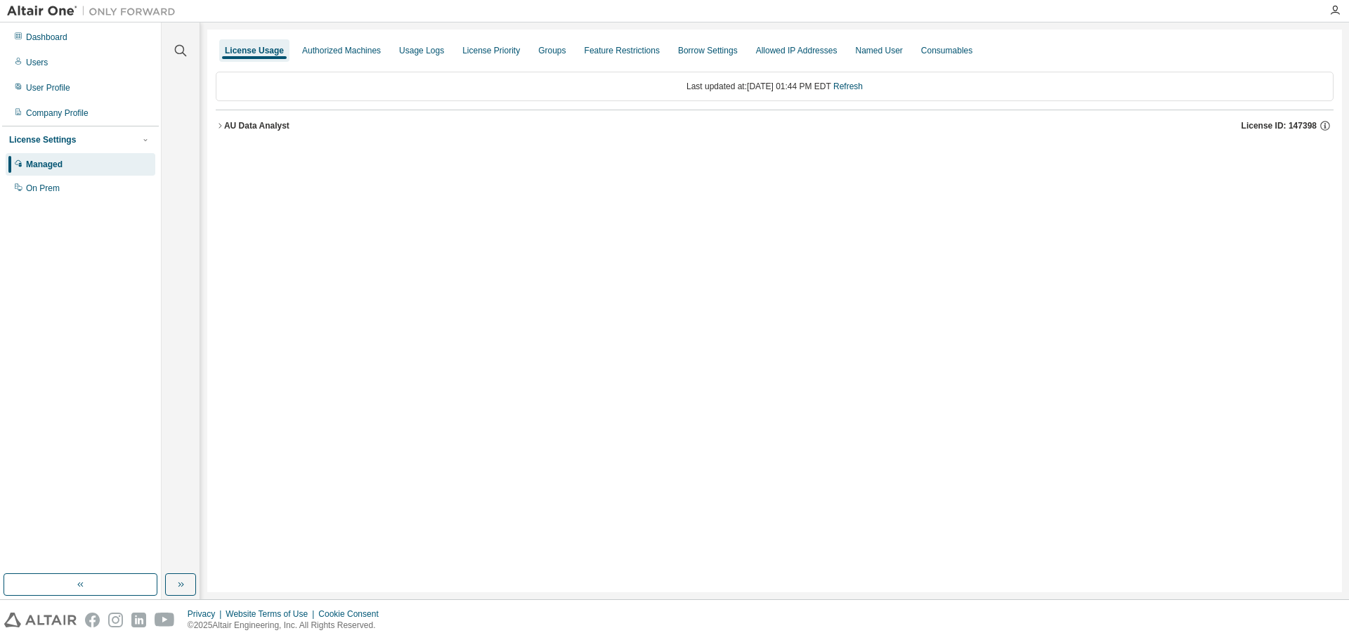
click at [223, 125] on icon "button" at bounding box center [220, 126] width 8 height 8
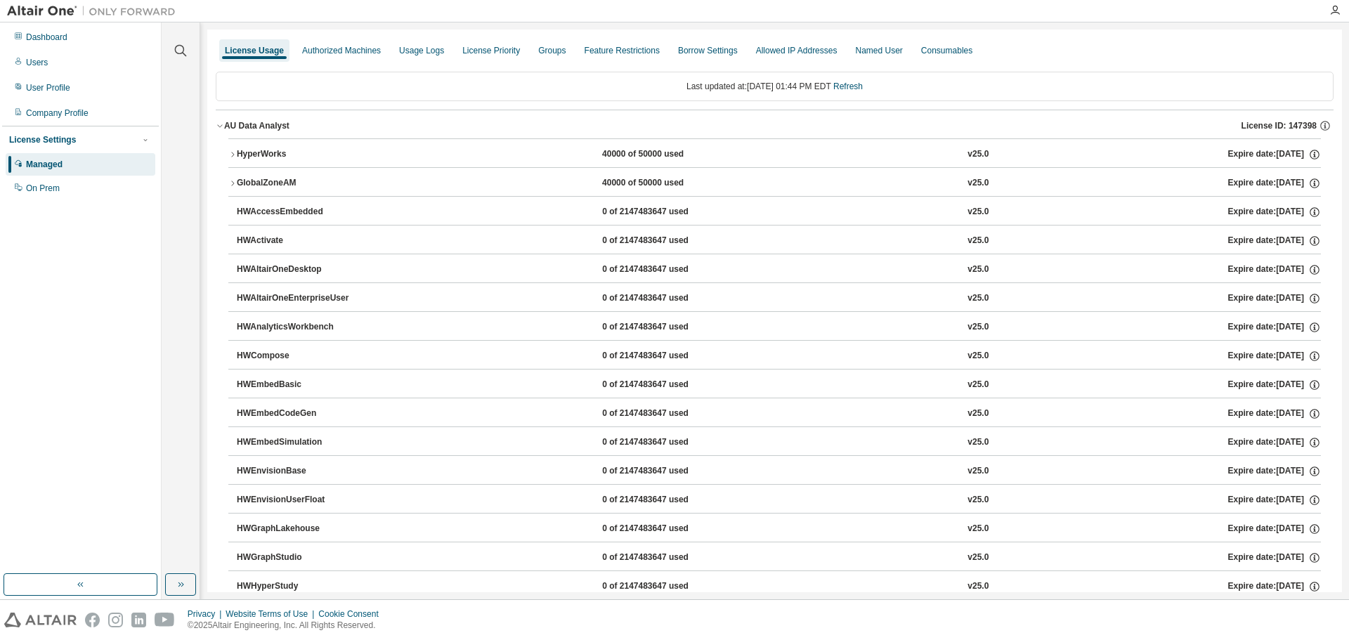
click at [241, 150] on div "HyperWorks" at bounding box center [300, 154] width 126 height 13
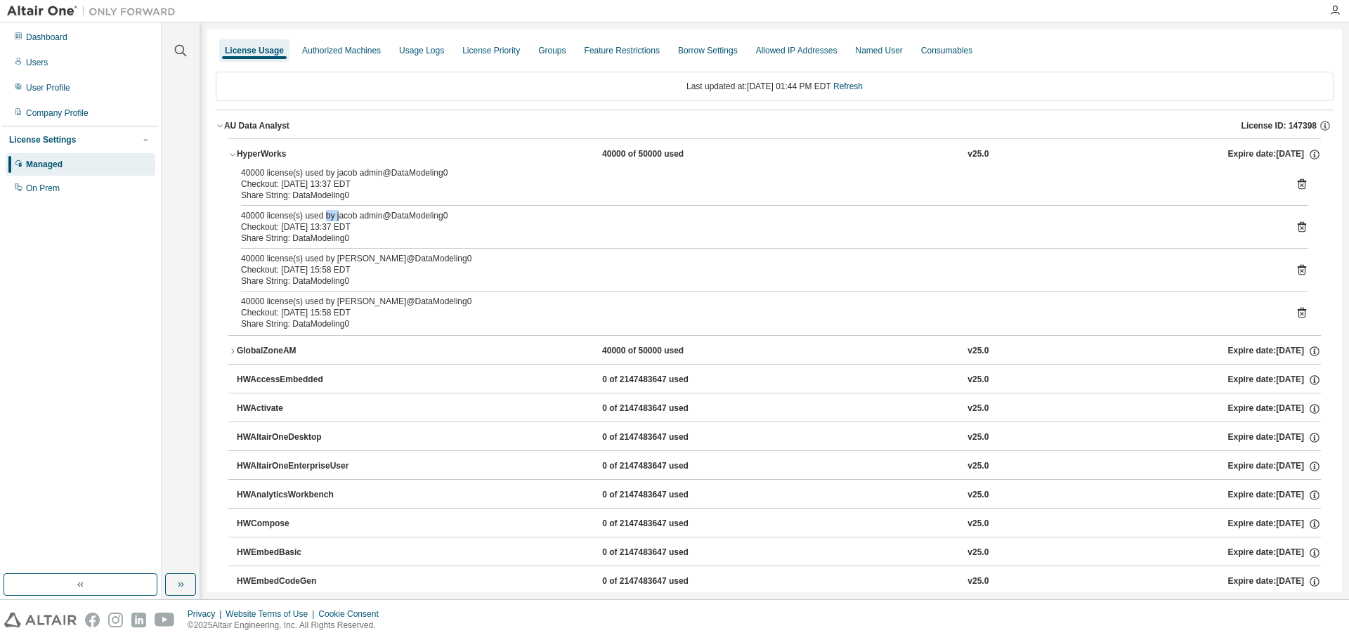
drag, startPoint x: 322, startPoint y: 212, endPoint x: 404, endPoint y: 212, distance: 82.2
click at [397, 212] on div "40000 license(s) used by jacob admin@DataModeling0" at bounding box center [757, 215] width 1033 height 11
click at [353, 58] on div "Authorized Machines" at bounding box center [341, 50] width 90 height 22
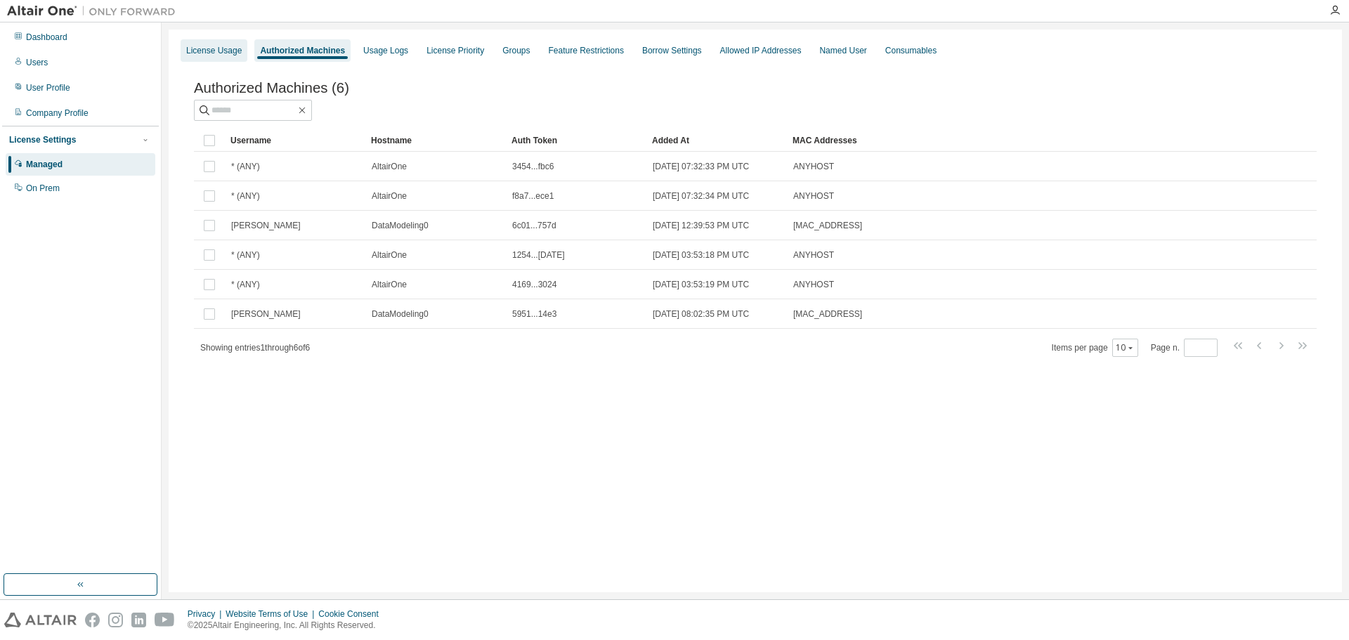
click at [214, 48] on div "License Usage" at bounding box center [213, 50] width 55 height 11
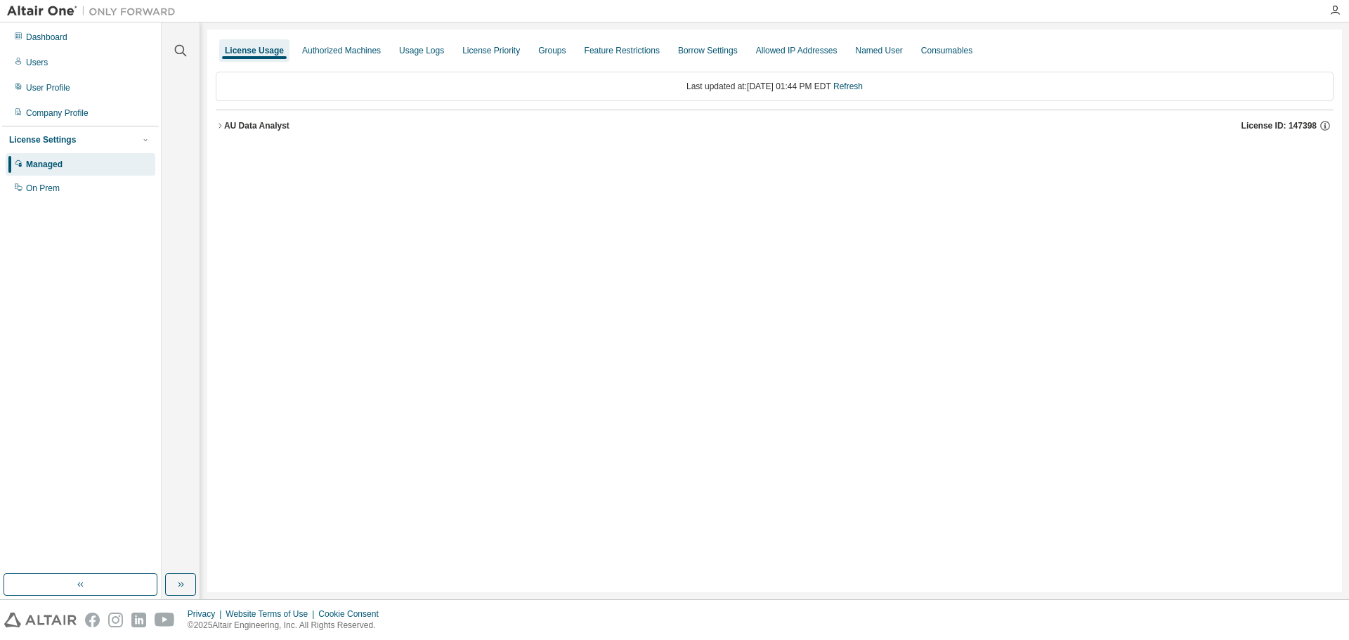
click at [230, 124] on div "AU Data Analyst" at bounding box center [256, 125] width 65 height 11
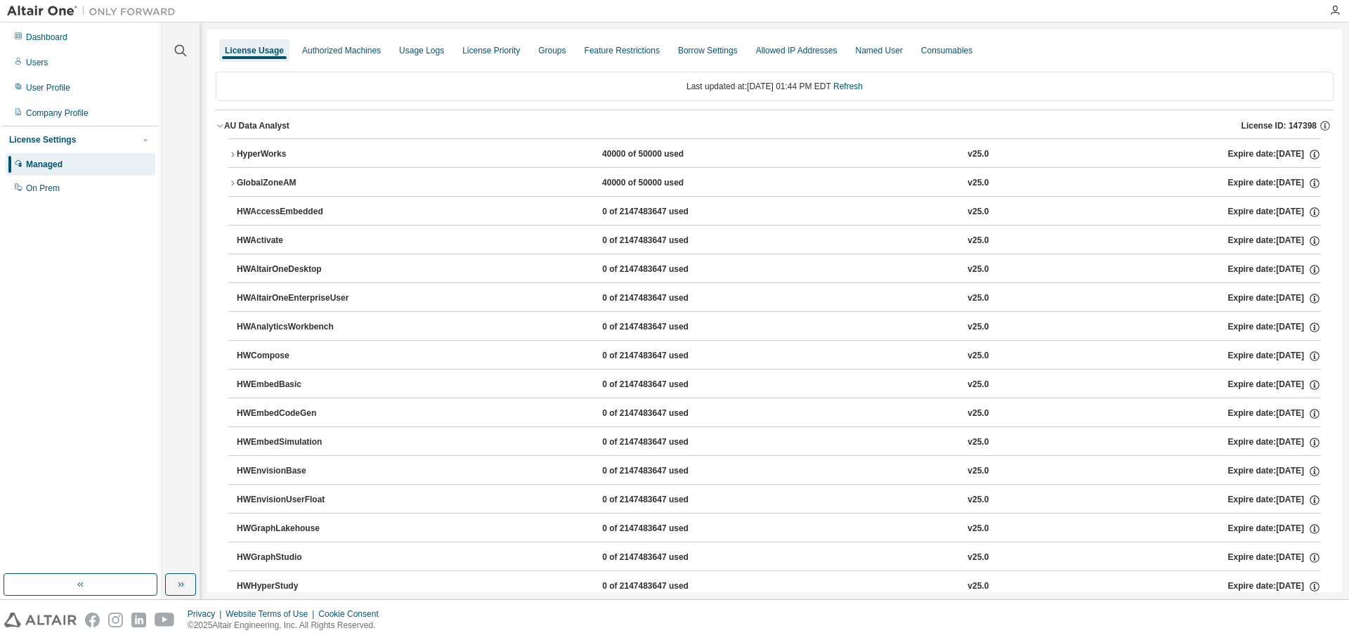
click at [241, 152] on div "HyperWorks" at bounding box center [300, 154] width 126 height 13
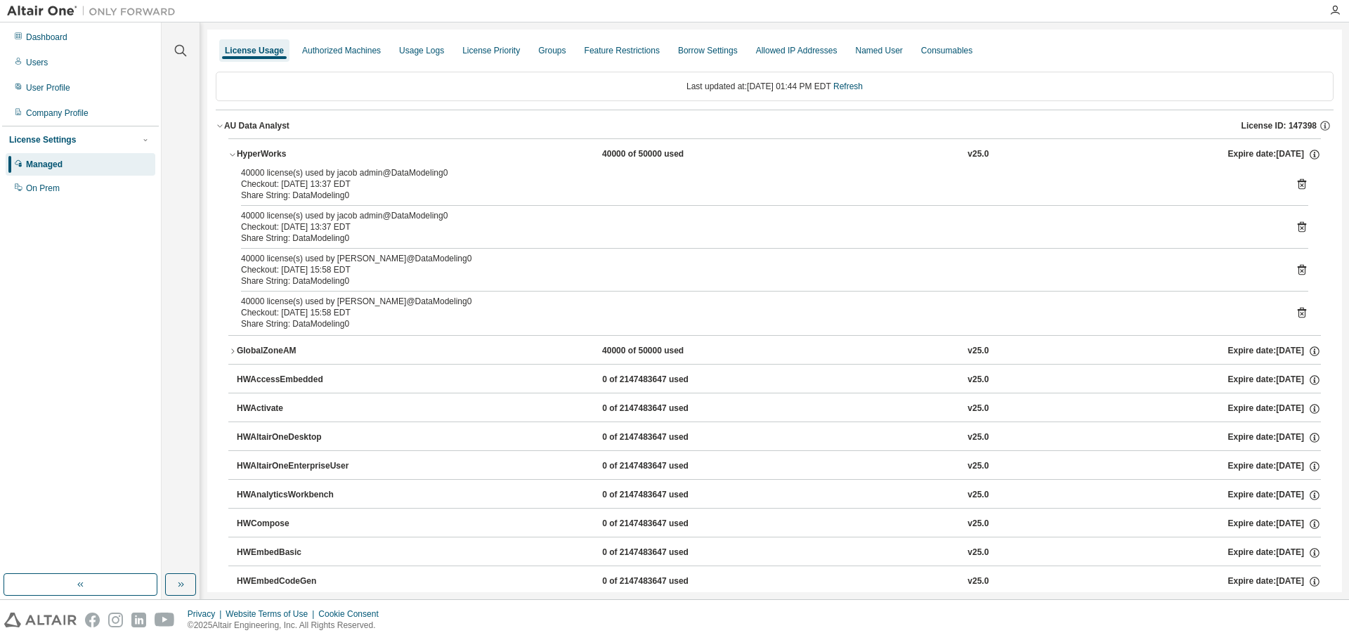
click at [1295, 269] on icon at bounding box center [1301, 269] width 13 height 13
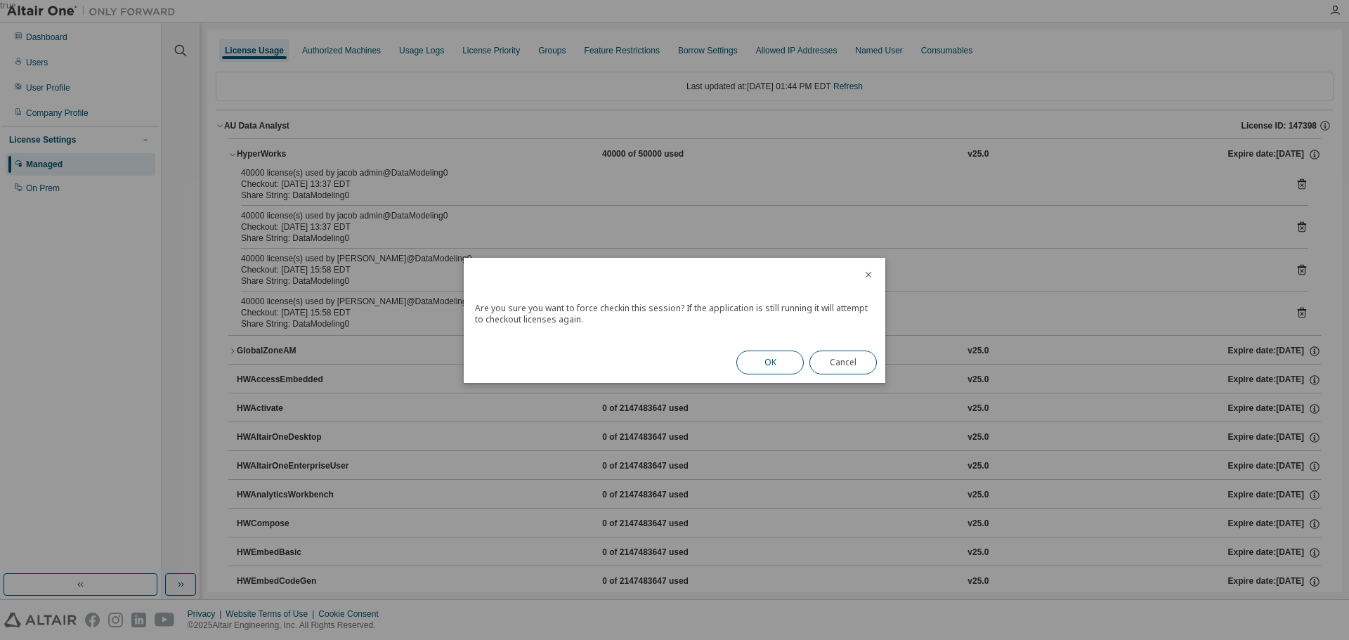
click at [760, 365] on button "OK" at bounding box center [769, 363] width 67 height 24
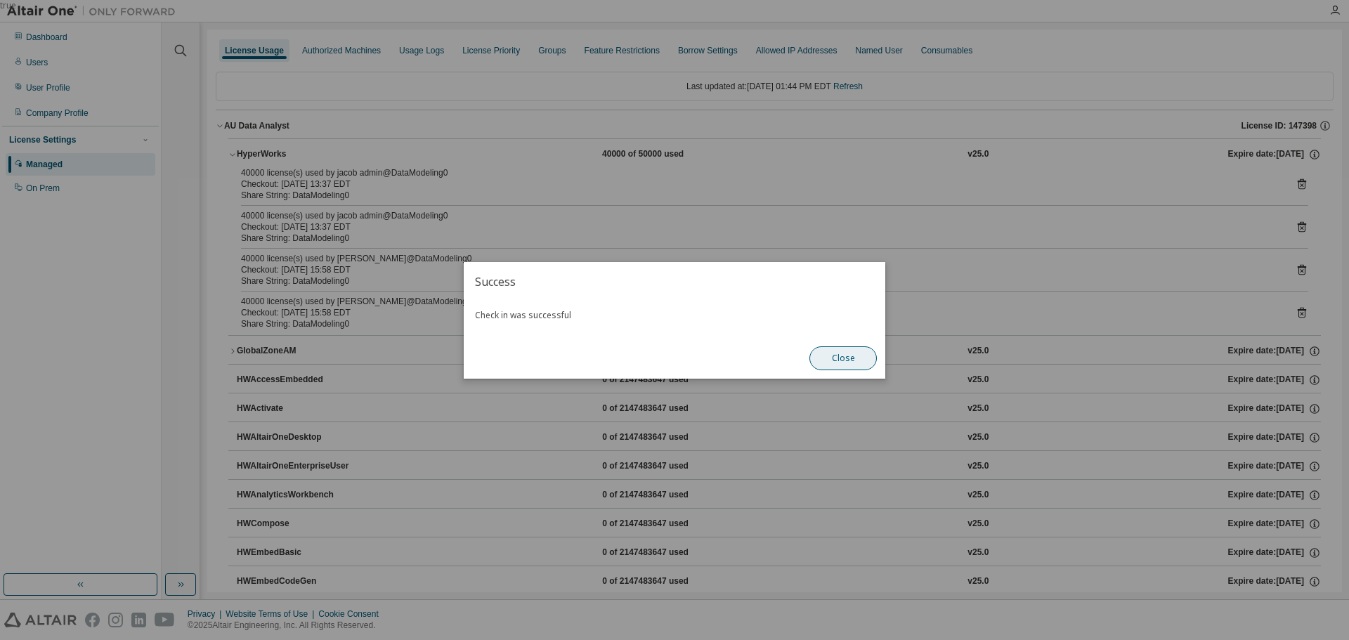
click at [822, 355] on button "Close" at bounding box center [842, 358] width 67 height 24
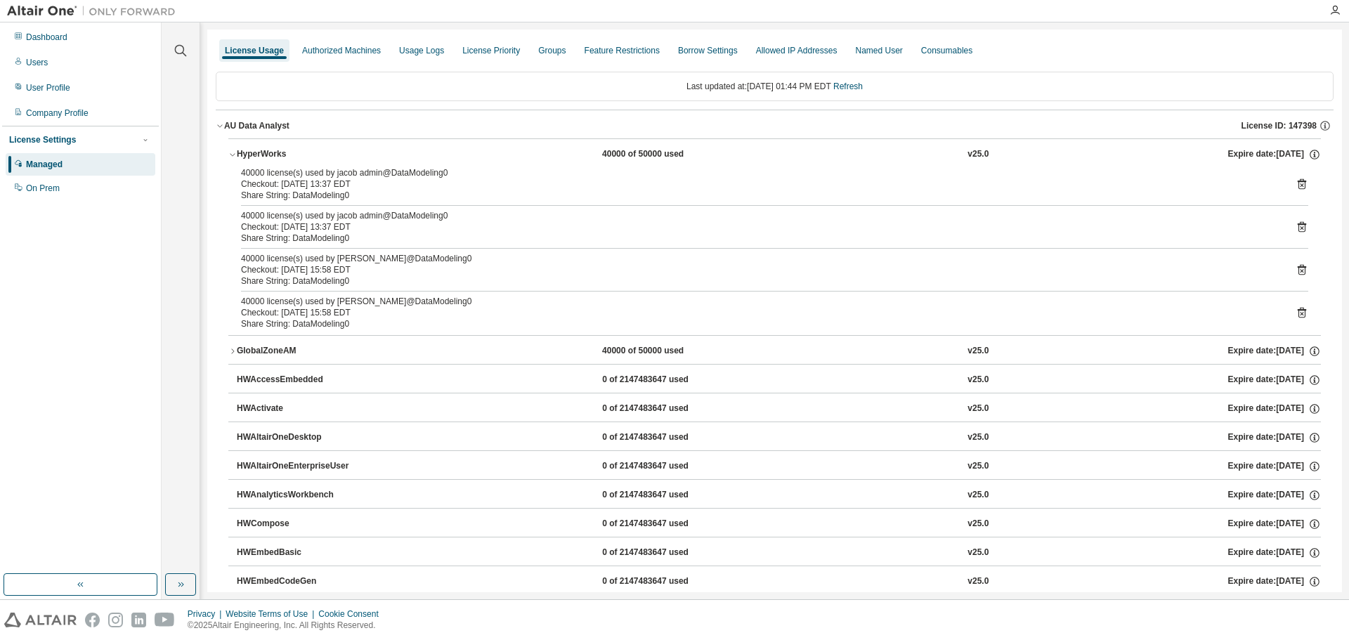
click at [1295, 308] on icon at bounding box center [1301, 312] width 13 height 13
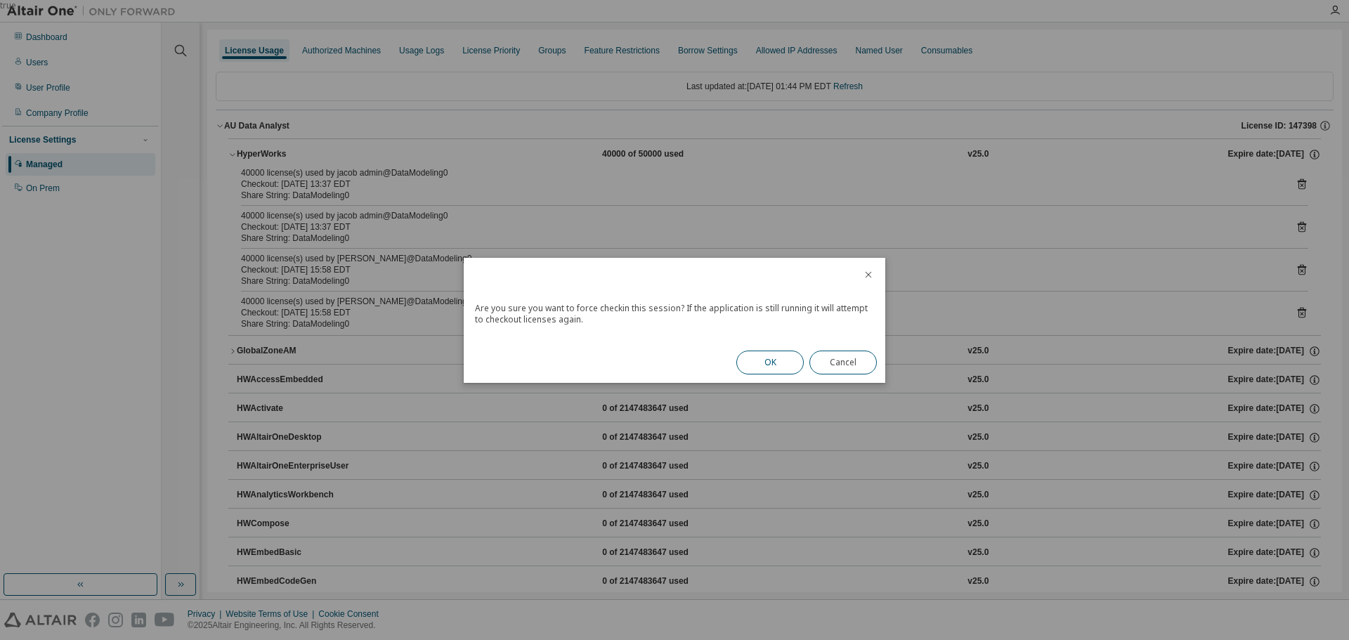
click at [771, 355] on button "OK" at bounding box center [769, 363] width 67 height 24
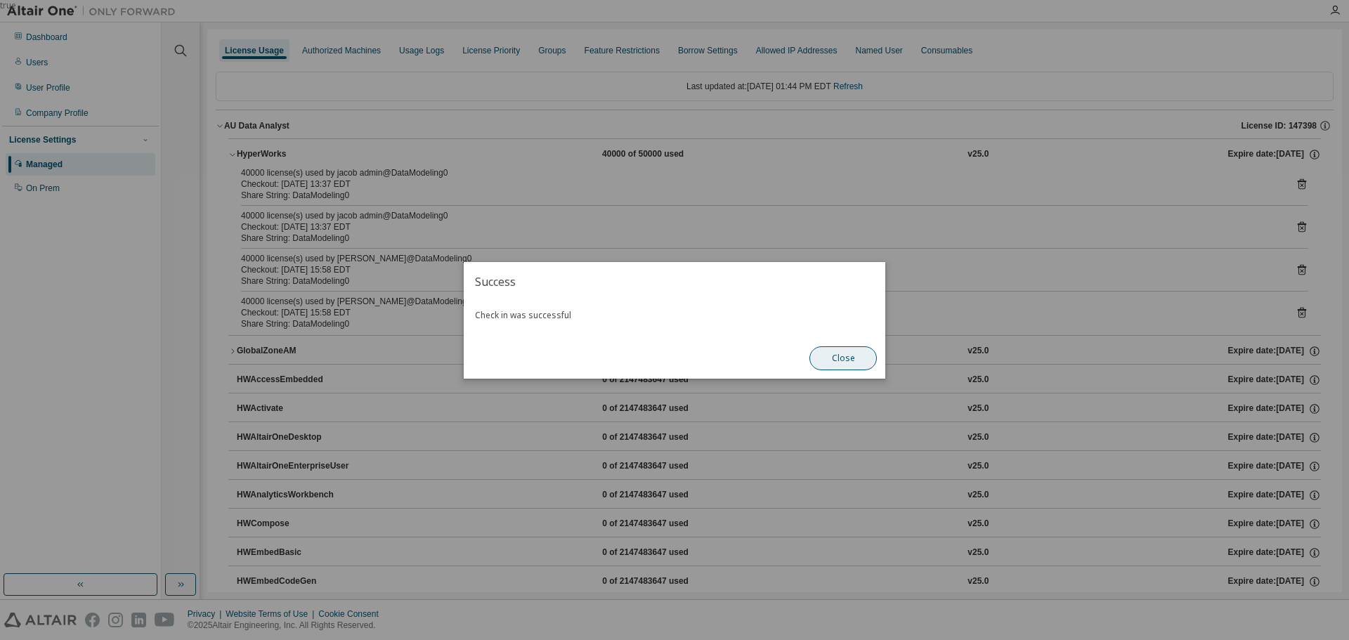
click at [832, 363] on button "Close" at bounding box center [842, 358] width 67 height 24
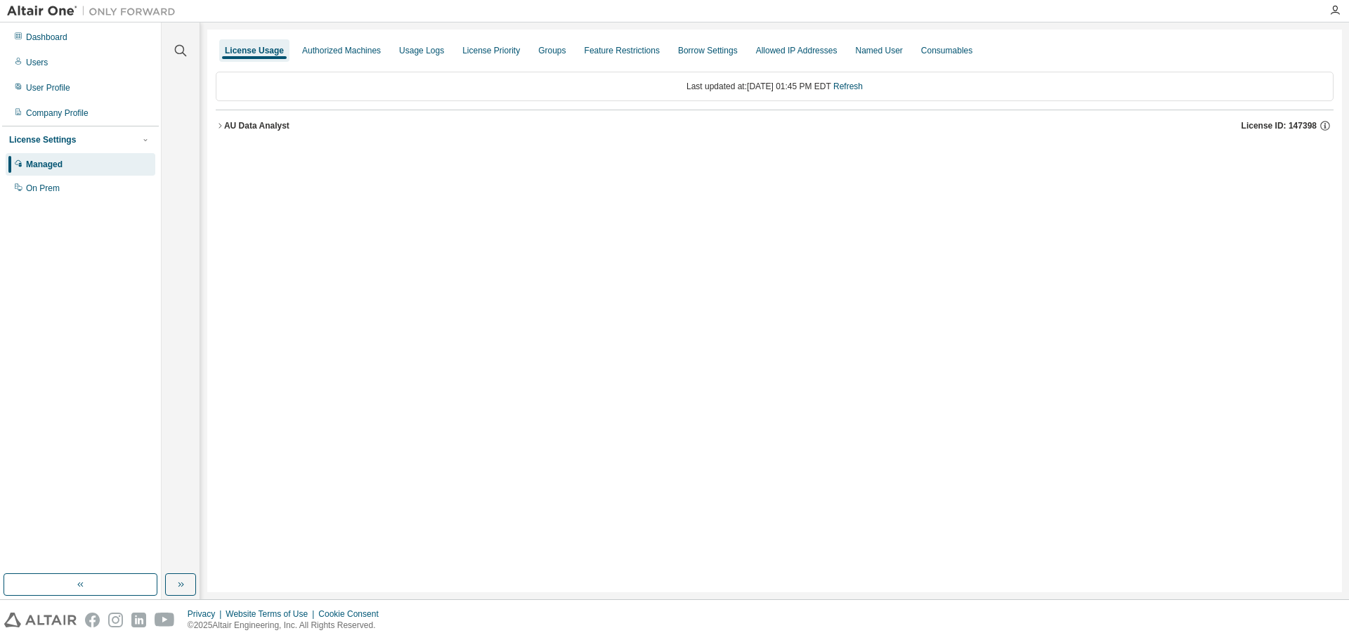
click at [275, 123] on div "AU Data Analyst" at bounding box center [256, 125] width 65 height 11
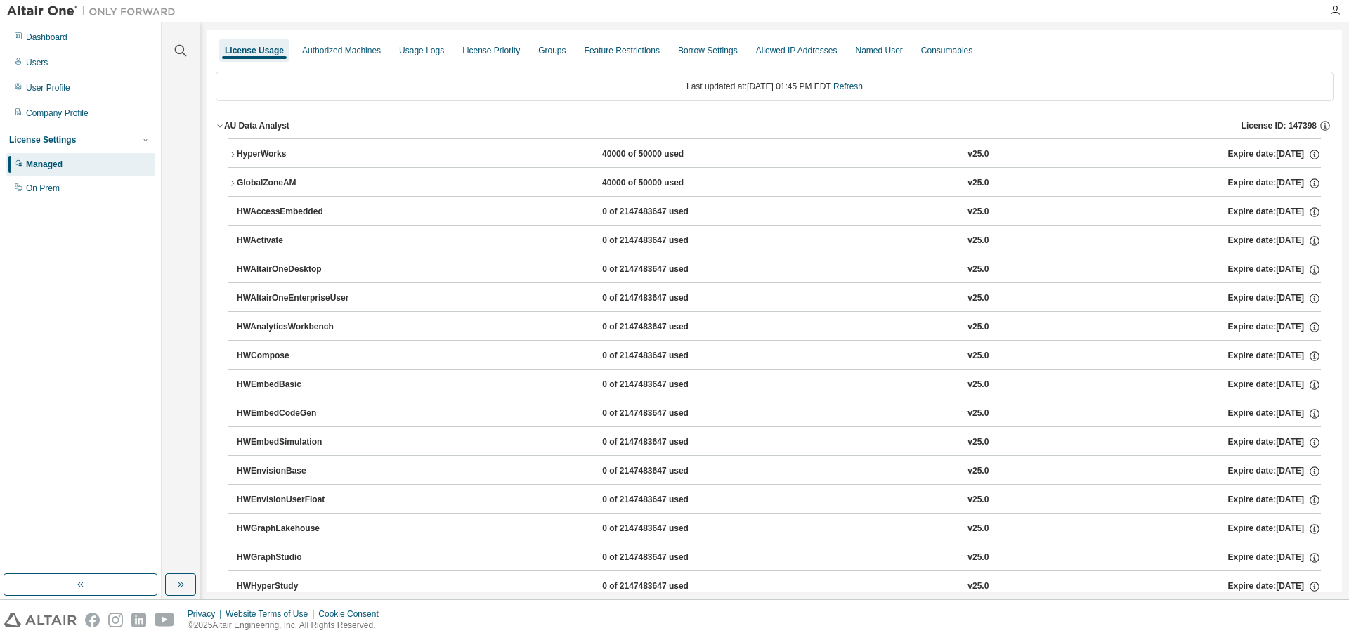
click at [287, 155] on div "HyperWorks" at bounding box center [300, 154] width 126 height 13
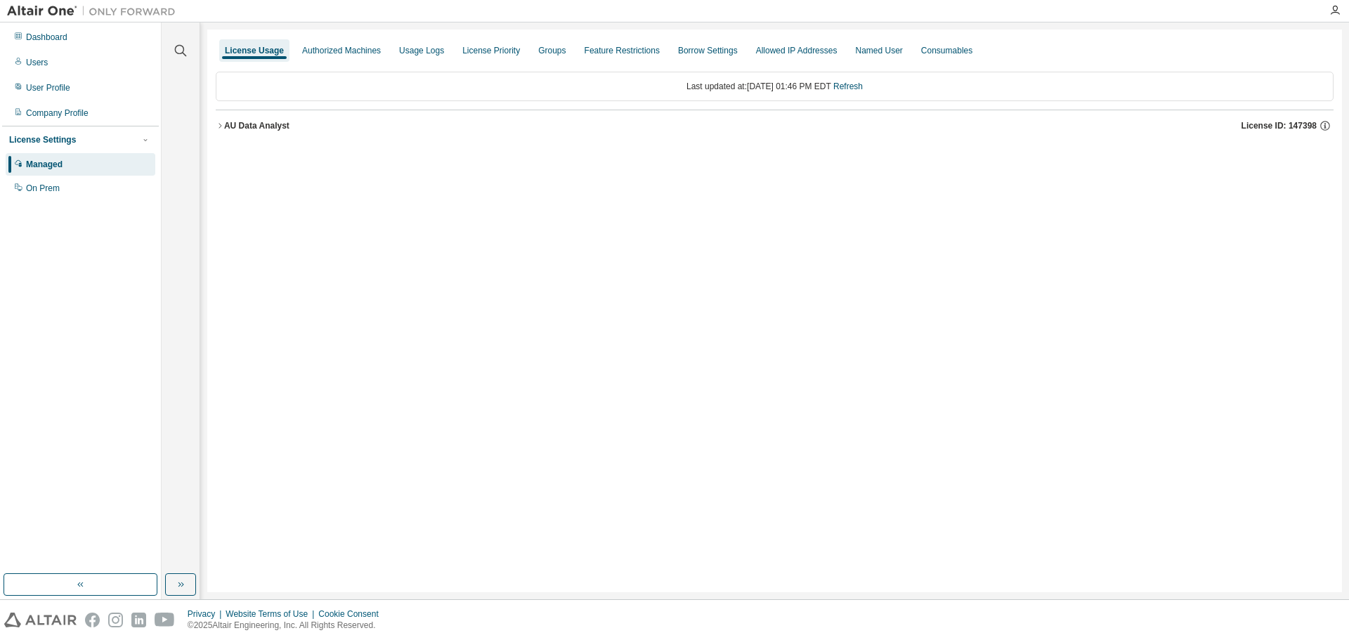
click at [258, 125] on div "AU Data Analyst" at bounding box center [256, 125] width 65 height 11
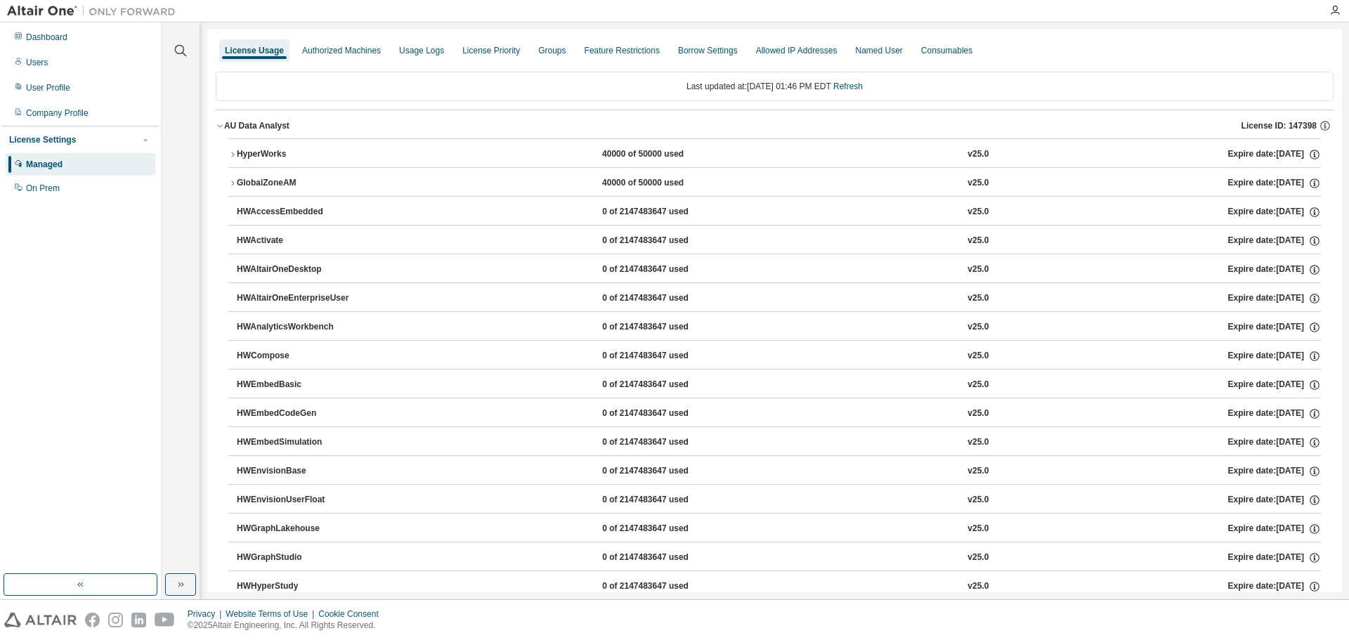
click at [266, 148] on button "HyperWorks 40000 of 50000 used v25.0 Expire date: 2025-09-12" at bounding box center [774, 154] width 1092 height 31
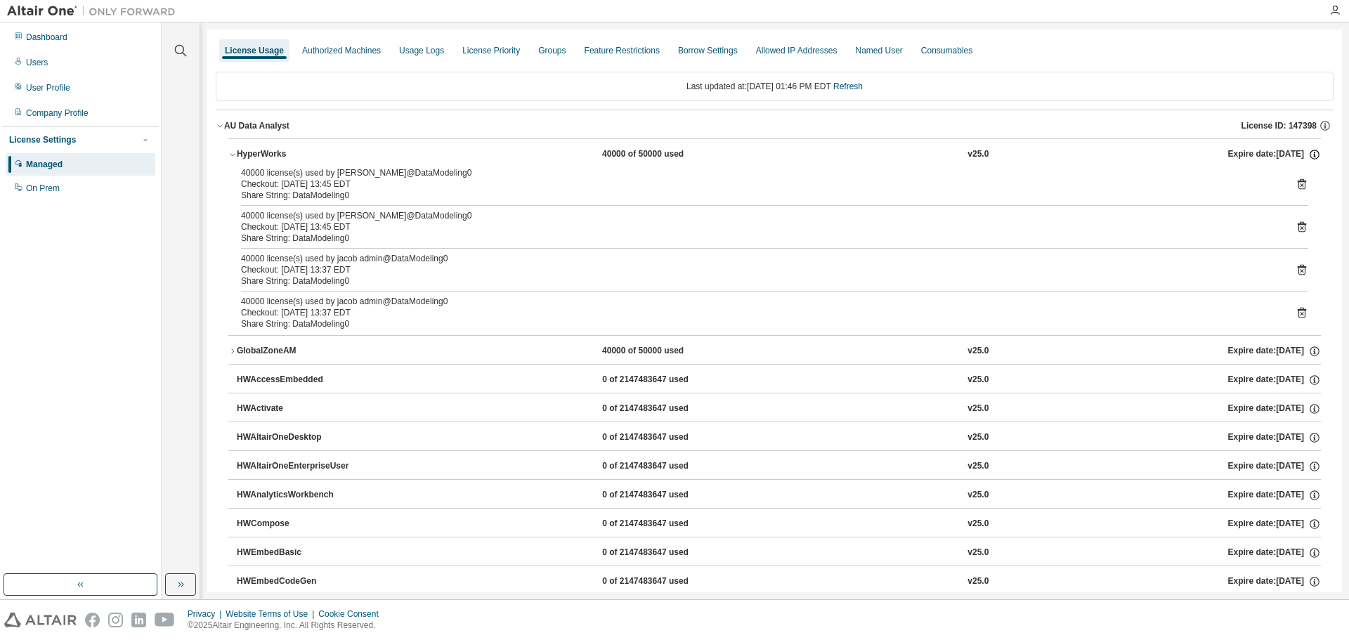
click at [1312, 155] on icon "button" at bounding box center [1314, 154] width 13 height 13
click at [1310, 152] on icon "button" at bounding box center [1314, 154] width 13 height 13
click at [1308, 345] on icon "button" at bounding box center [1314, 351] width 13 height 13
click at [1284, 377] on p "Options: NONE" at bounding box center [1275, 375] width 67 height 12
click at [112, 255] on div "Dashboard Users User Profile Company Profile License Settings Managed On Prem" at bounding box center [80, 298] width 157 height 547
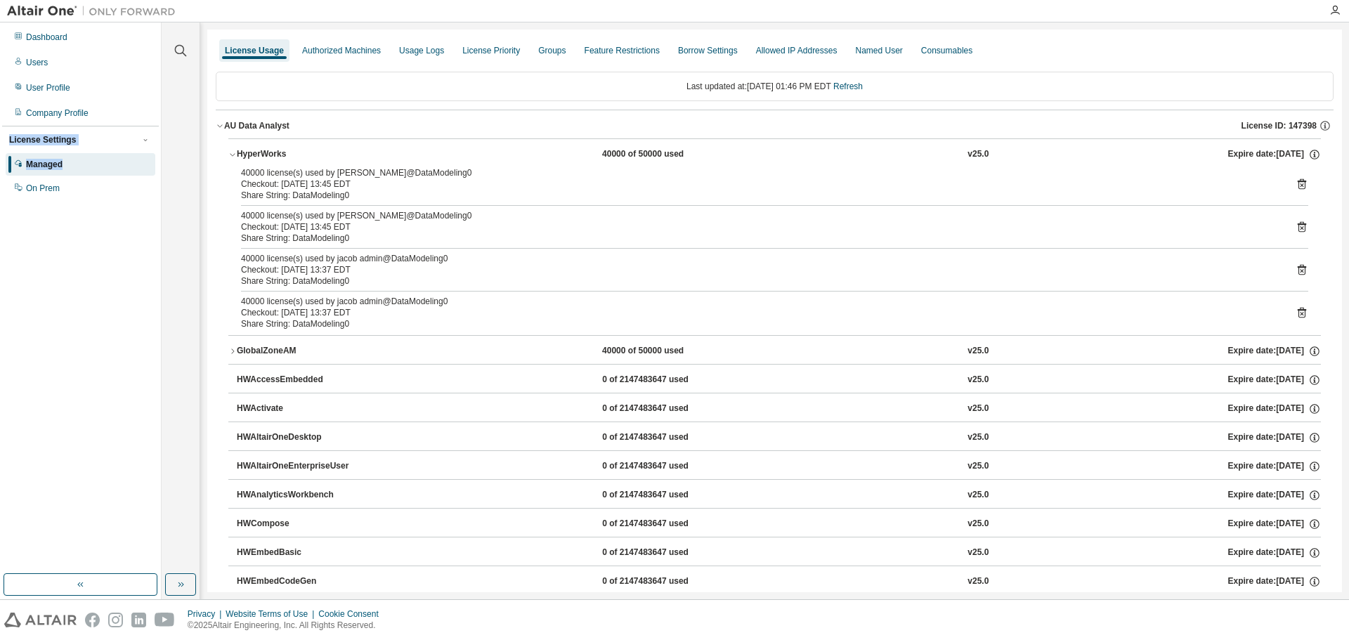
drag, startPoint x: 125, startPoint y: 163, endPoint x: -453, endPoint y: 89, distance: 582.8
click at [0, 89] on html "Dashboard Users User Profile Company Profile License Settings Managed On Prem C…" at bounding box center [674, 320] width 1349 height 640
click at [1330, 9] on icon "button" at bounding box center [1334, 10] width 11 height 11
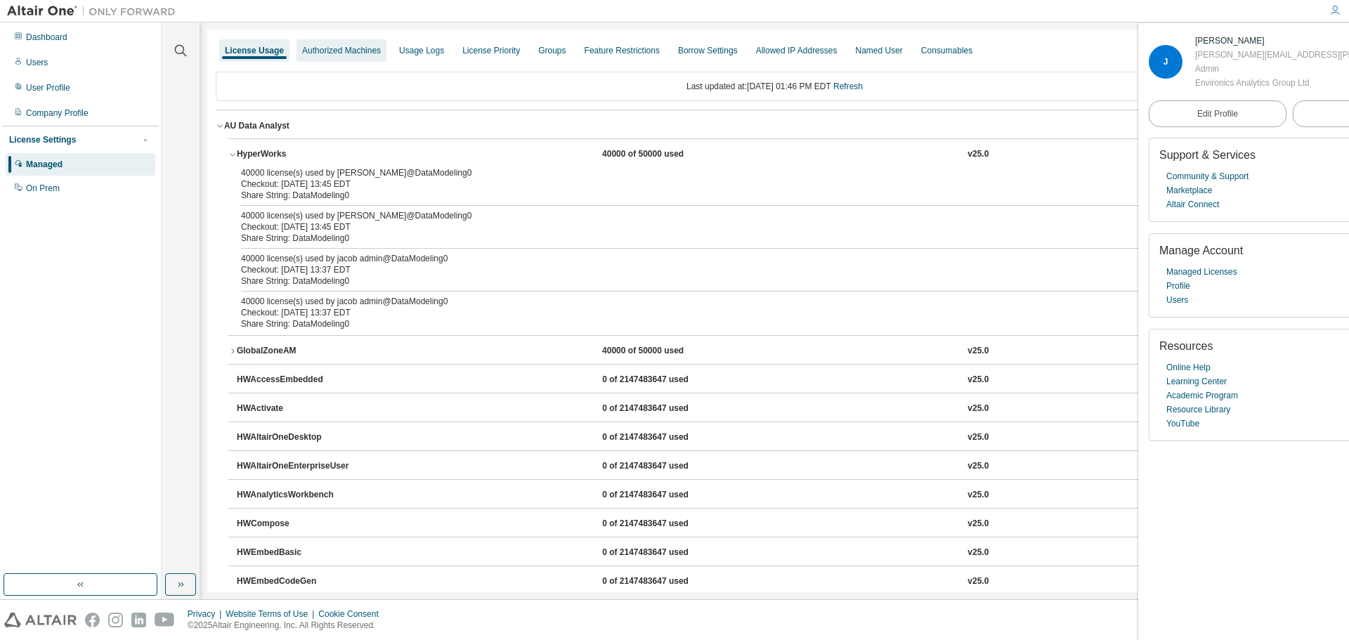
click at [341, 46] on div "Authorized Machines" at bounding box center [341, 50] width 79 height 11
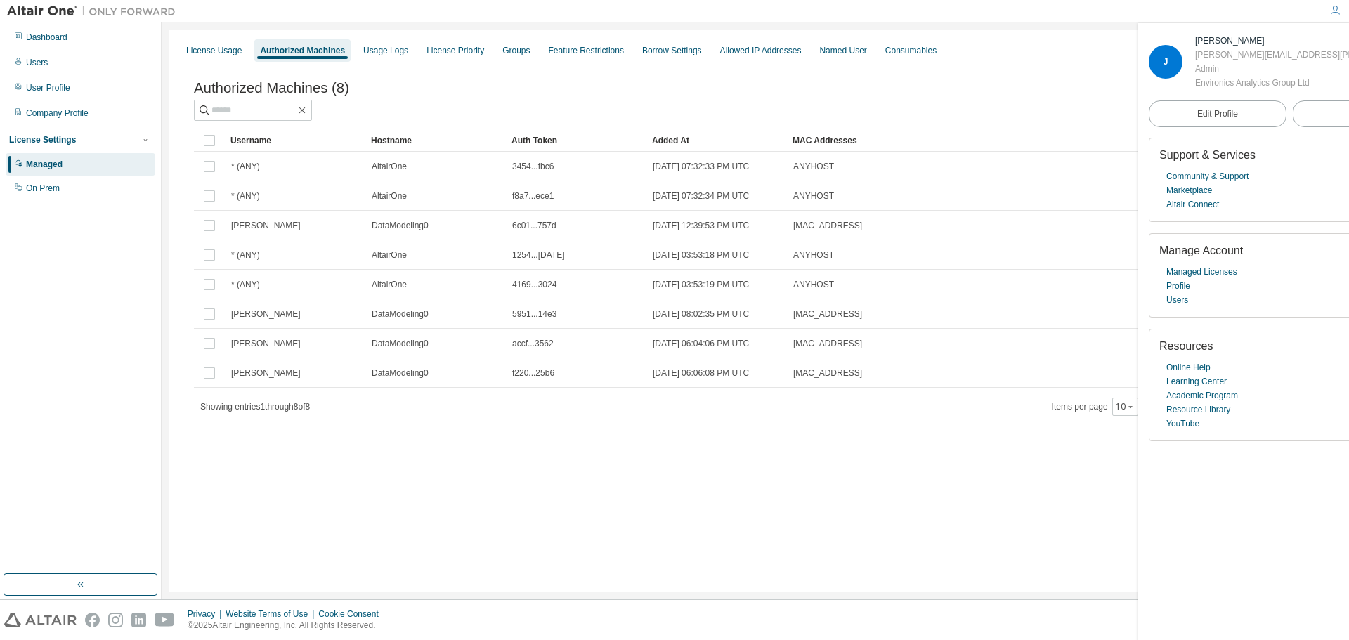
click at [1159, 56] on div "J" at bounding box center [1165, 62] width 34 height 34
click at [816, 486] on div "License Usage Authorized Machines Usage Logs License Priority Groups Feature Re…" at bounding box center [755, 311] width 1173 height 563
click at [624, 470] on div "License Usage Authorized Machines Usage Logs License Priority Groups Feature Re…" at bounding box center [755, 311] width 1173 height 563
click at [672, 67] on div "Authorized Machines (8) Clear Load Save Save As Field Operator Value Select fil…" at bounding box center [755, 258] width 1156 height 390
click at [58, 110] on div "Company Profile" at bounding box center [57, 112] width 63 height 11
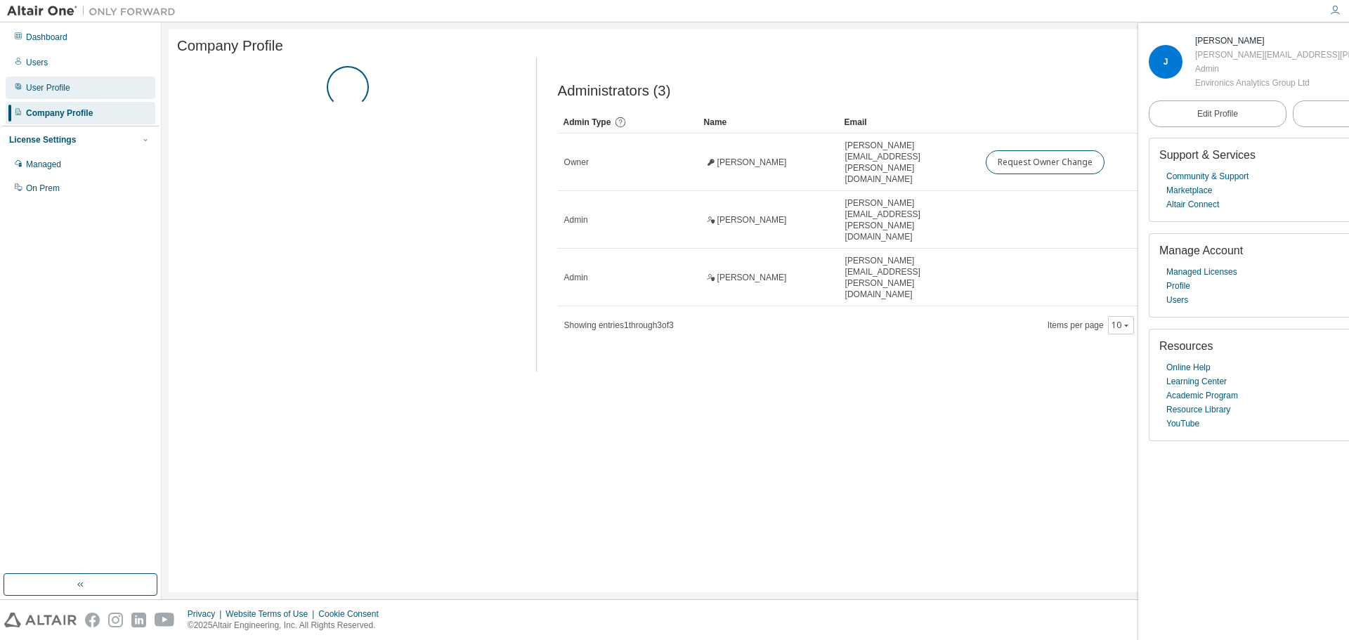
click at [65, 85] on div "User Profile" at bounding box center [48, 87] width 44 height 11
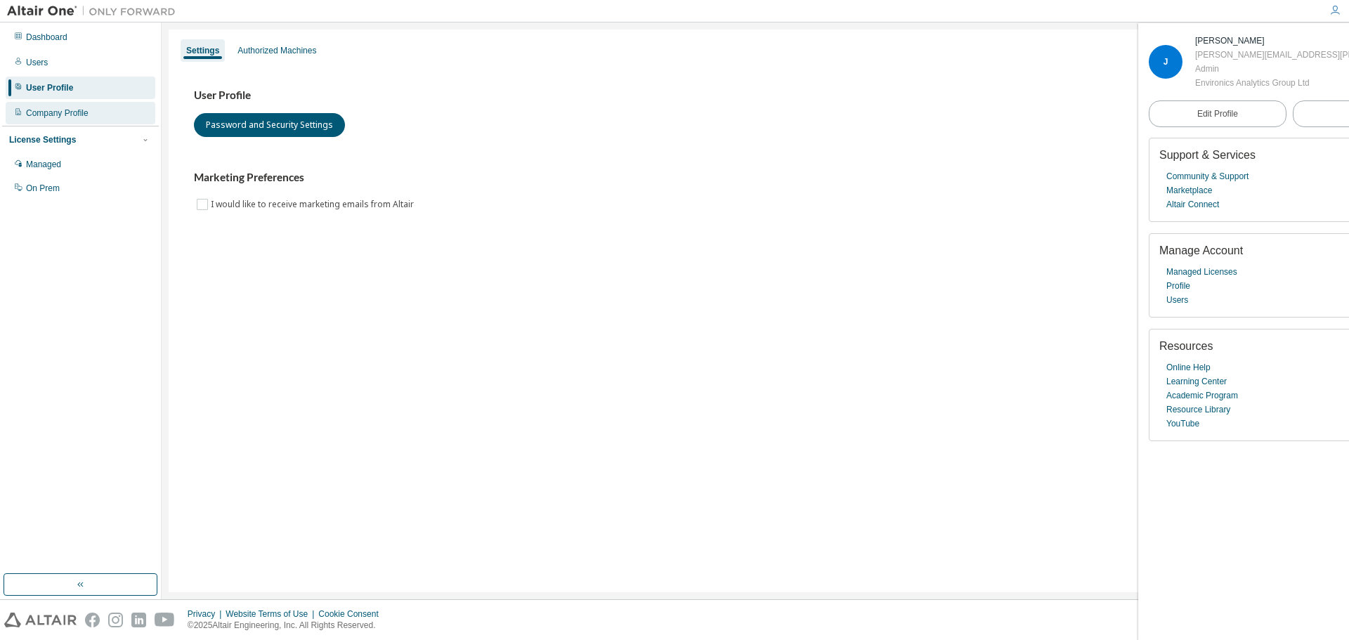
click at [60, 103] on div "Company Profile" at bounding box center [81, 113] width 150 height 22
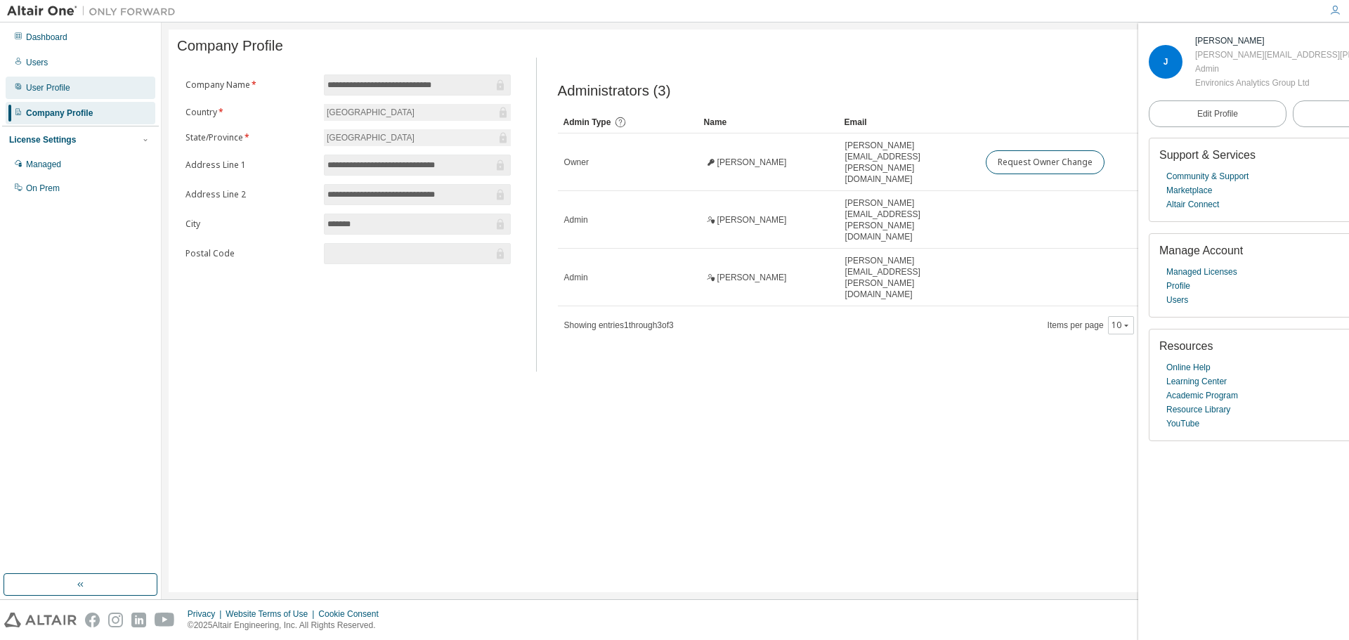
click at [59, 77] on div "User Profile" at bounding box center [81, 88] width 150 height 22
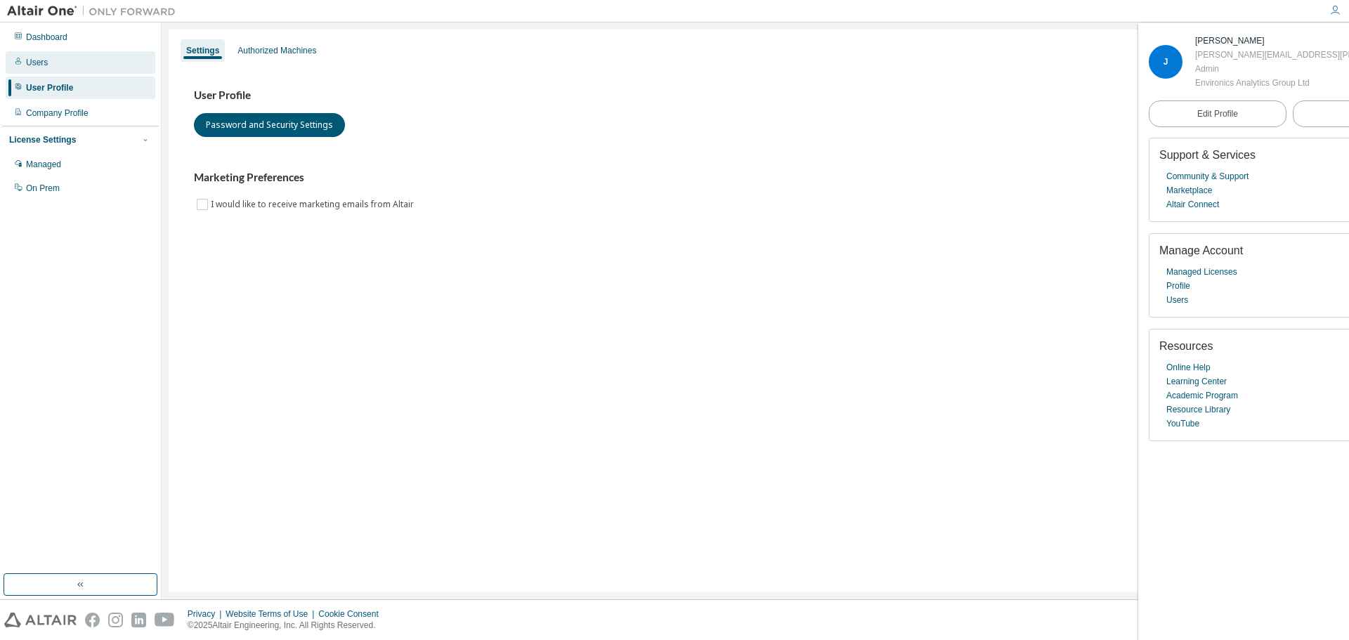
click at [63, 63] on div "Users" at bounding box center [81, 62] width 150 height 22
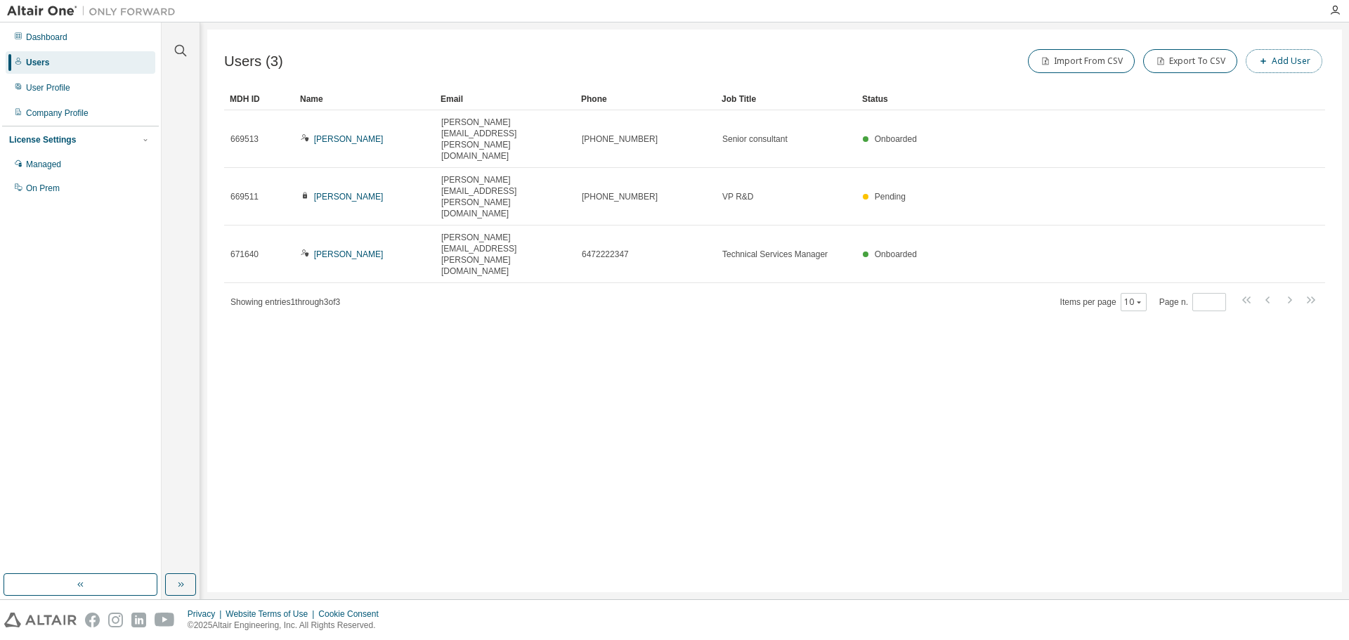
click at [1273, 66] on button "Add User" at bounding box center [1283, 61] width 77 height 24
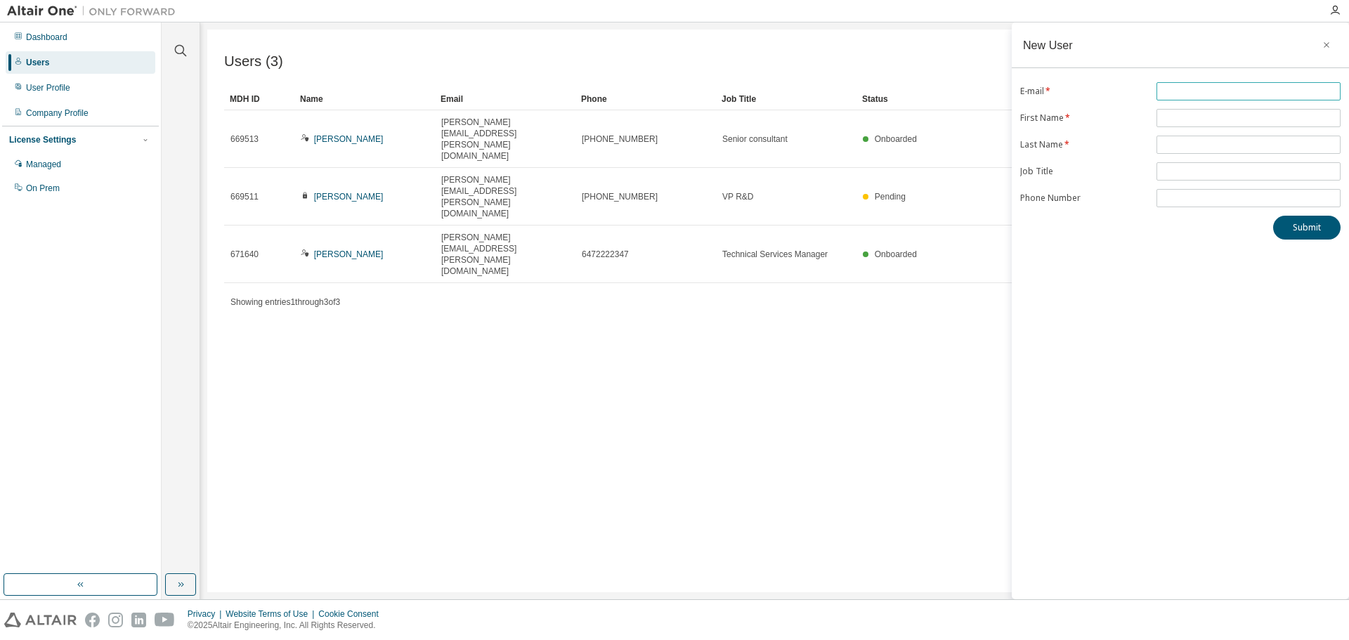
click at [1180, 84] on span at bounding box center [1248, 91] width 184 height 18
click at [1180, 91] on input "text" at bounding box center [1248, 91] width 177 height 11
paste input "**********"
type input "**********"
click at [1176, 116] on input "text" at bounding box center [1248, 117] width 177 height 11
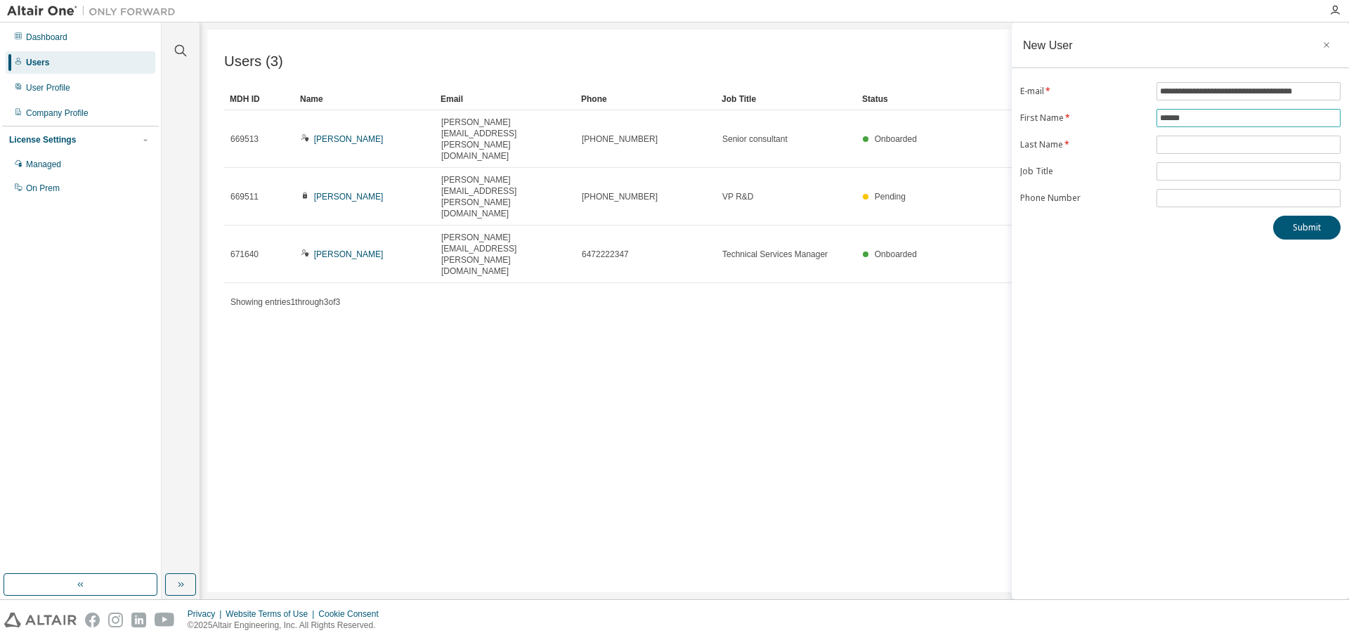
type input "******"
type input "*******"
click at [1174, 162] on span at bounding box center [1248, 171] width 184 height 18
click at [1177, 173] on input "text" at bounding box center [1248, 171] width 177 height 11
paste input "**********"
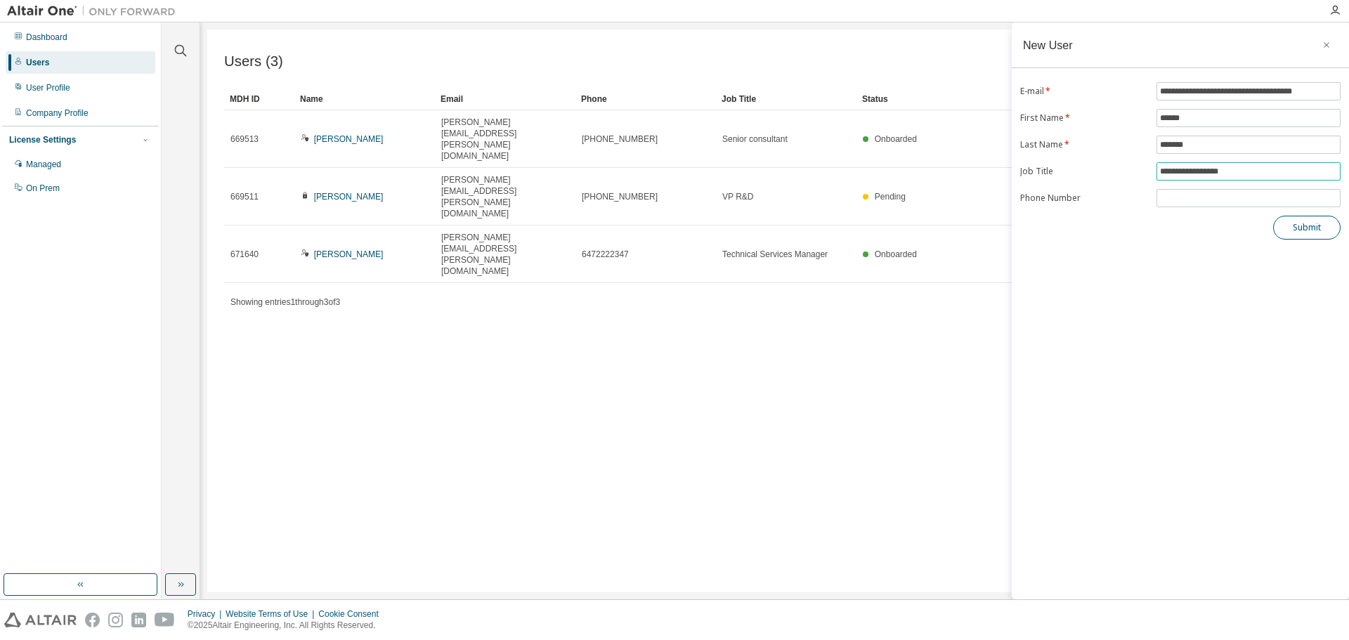
type input "**********"
click at [1302, 226] on button "Submit" at bounding box center [1306, 228] width 67 height 24
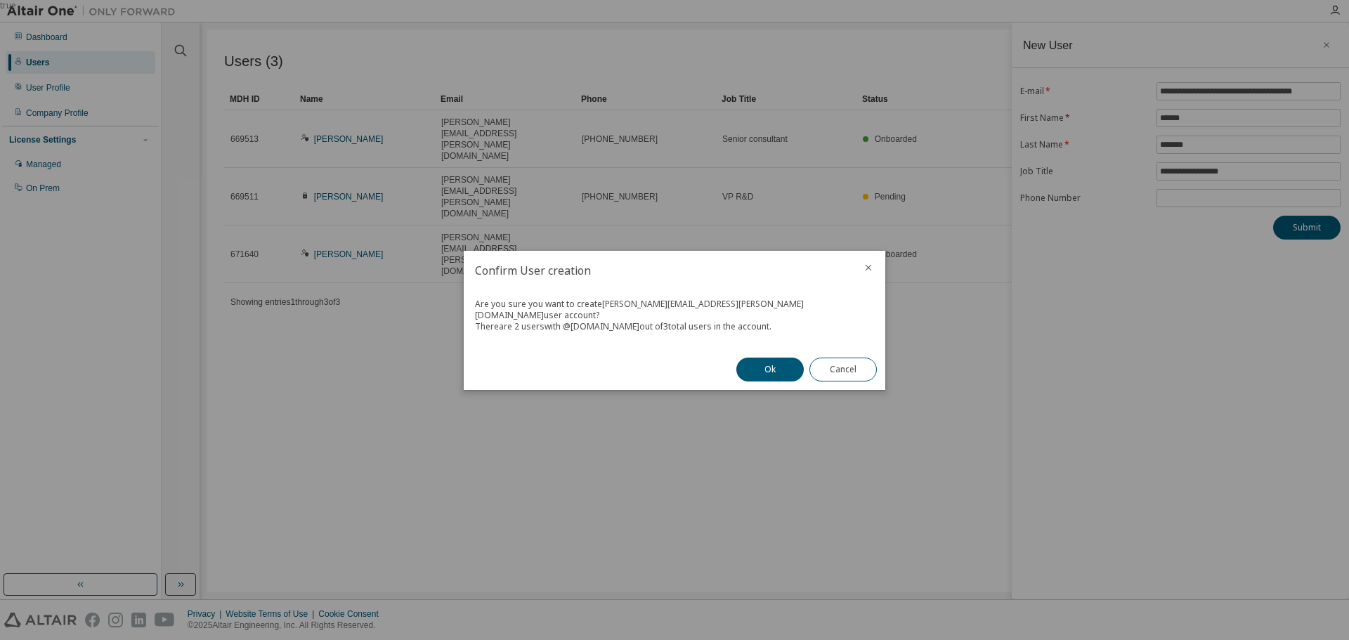
drag, startPoint x: 768, startPoint y: 363, endPoint x: 516, endPoint y: 325, distance: 255.1
click at [516, 325] on div "Confirm User creation Are you sure you want to create Martin.Kariuki@environics…" at bounding box center [674, 320] width 421 height 139
click at [773, 358] on button "Ok" at bounding box center [769, 370] width 67 height 24
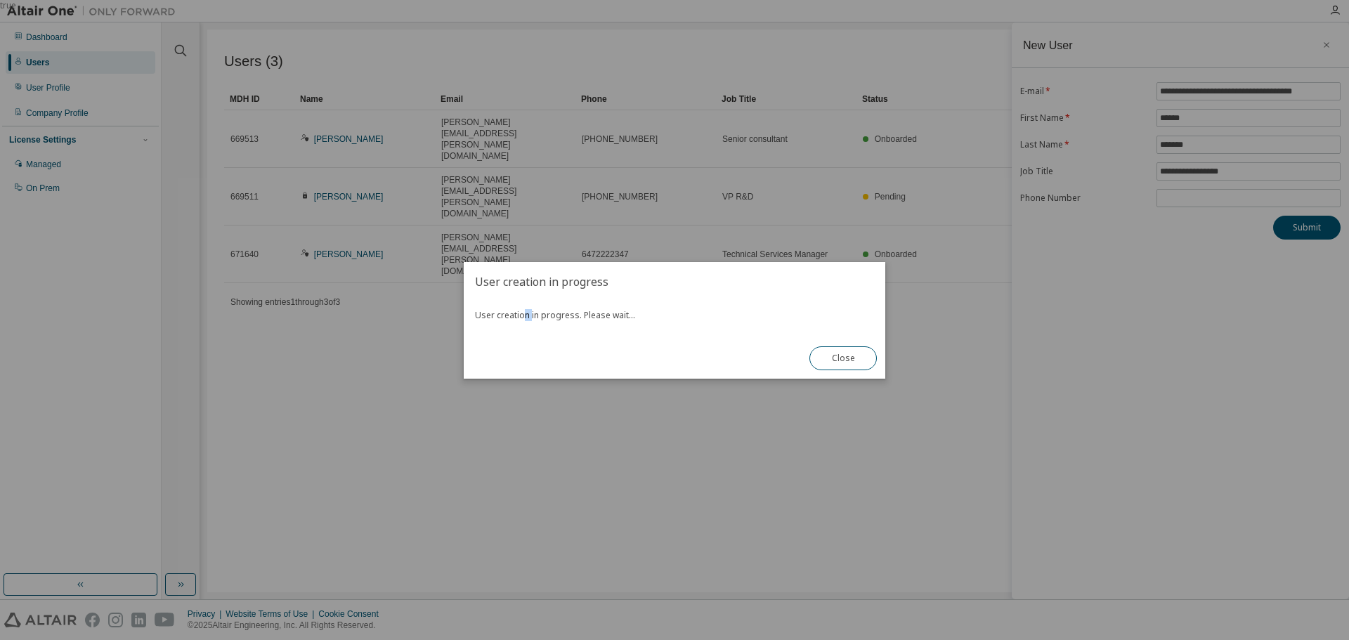
drag, startPoint x: 521, startPoint y: 315, endPoint x: 635, endPoint y: 316, distance: 113.8
click at [615, 316] on div "User creation in progress. Please wait..." at bounding box center [674, 319] width 421 height 37
click at [579, 310] on div "User creation in progress. Please wait..." at bounding box center [674, 319] width 421 height 37
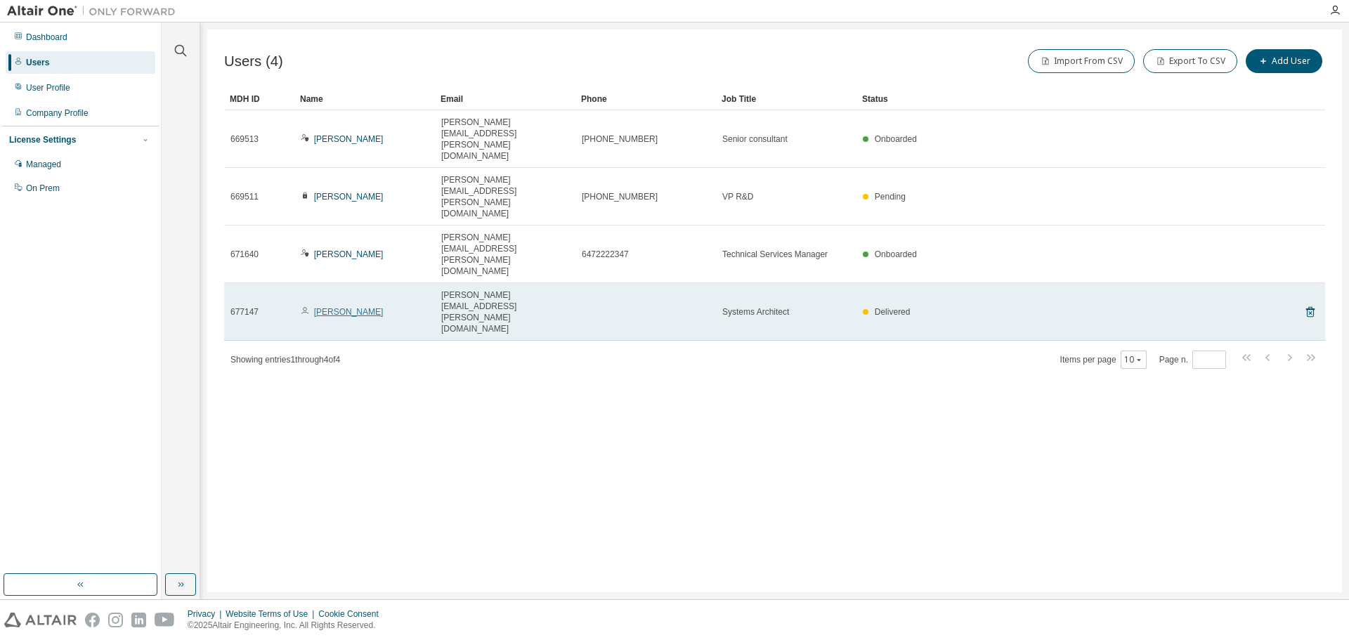
click at [340, 307] on link "[PERSON_NAME]" at bounding box center [349, 312] width 70 height 10
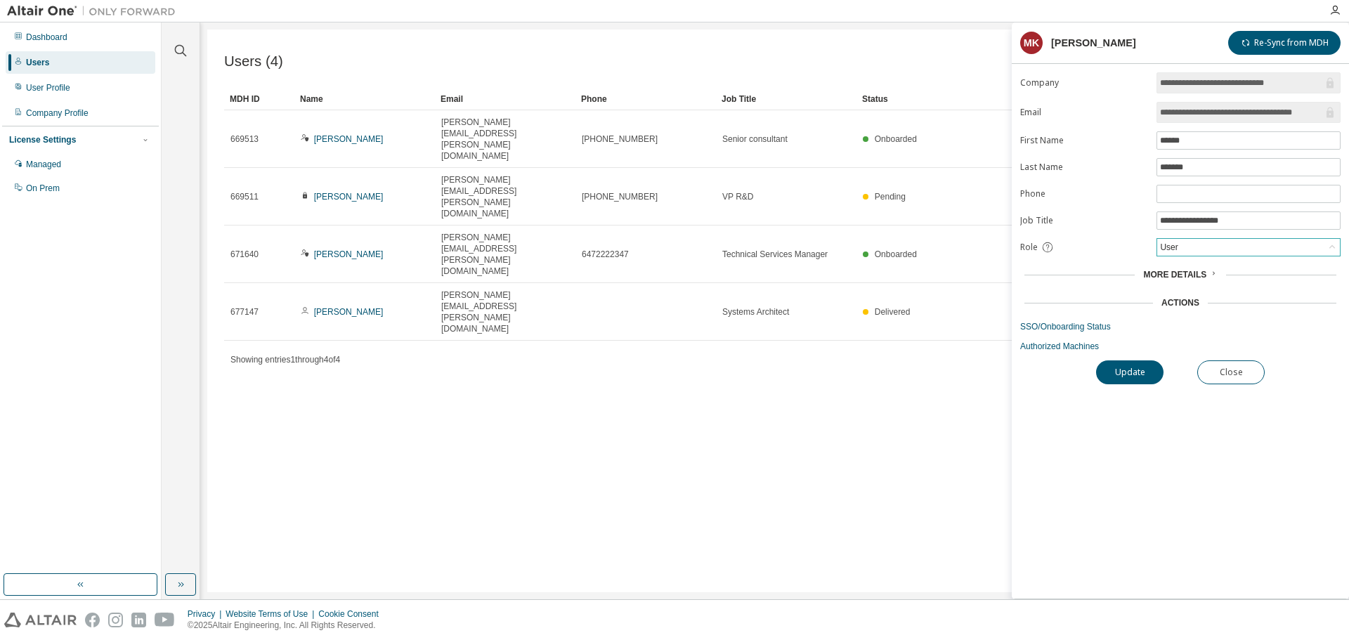
click at [1195, 250] on div "User" at bounding box center [1248, 247] width 183 height 17
click at [1184, 271] on li "Admin" at bounding box center [1248, 265] width 180 height 18
click at [1120, 372] on button "Update" at bounding box center [1129, 372] width 67 height 24
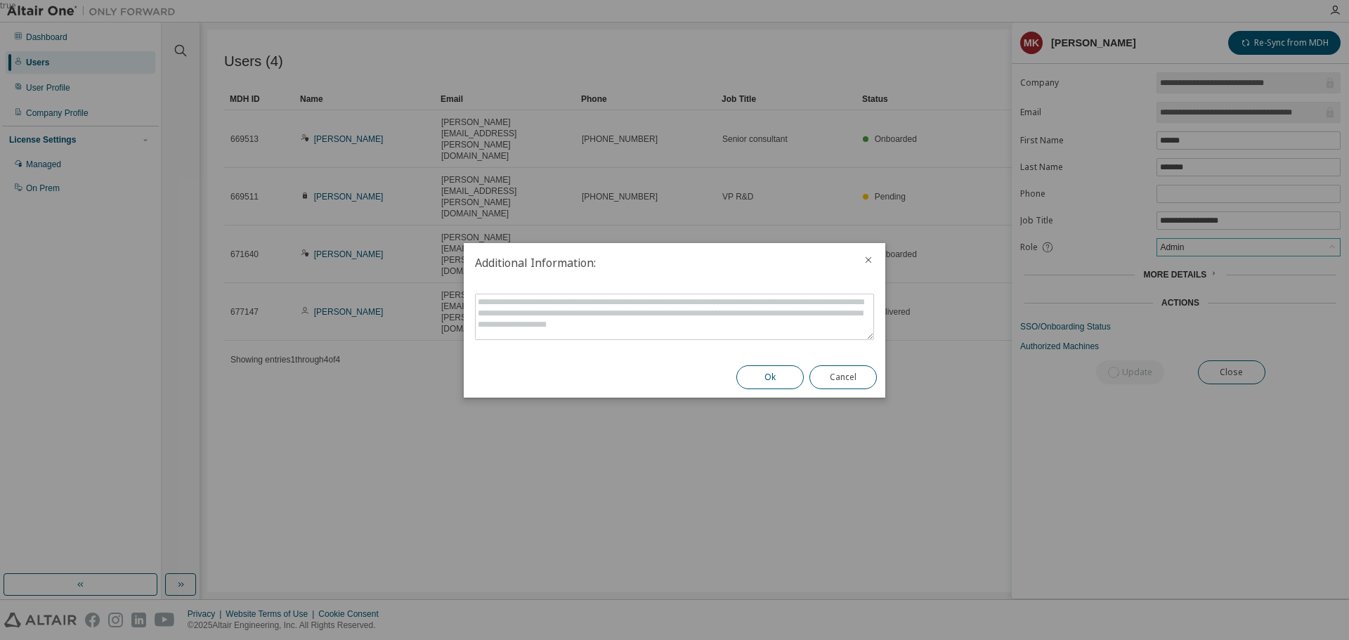
click at [751, 371] on button "Ok" at bounding box center [769, 377] width 67 height 24
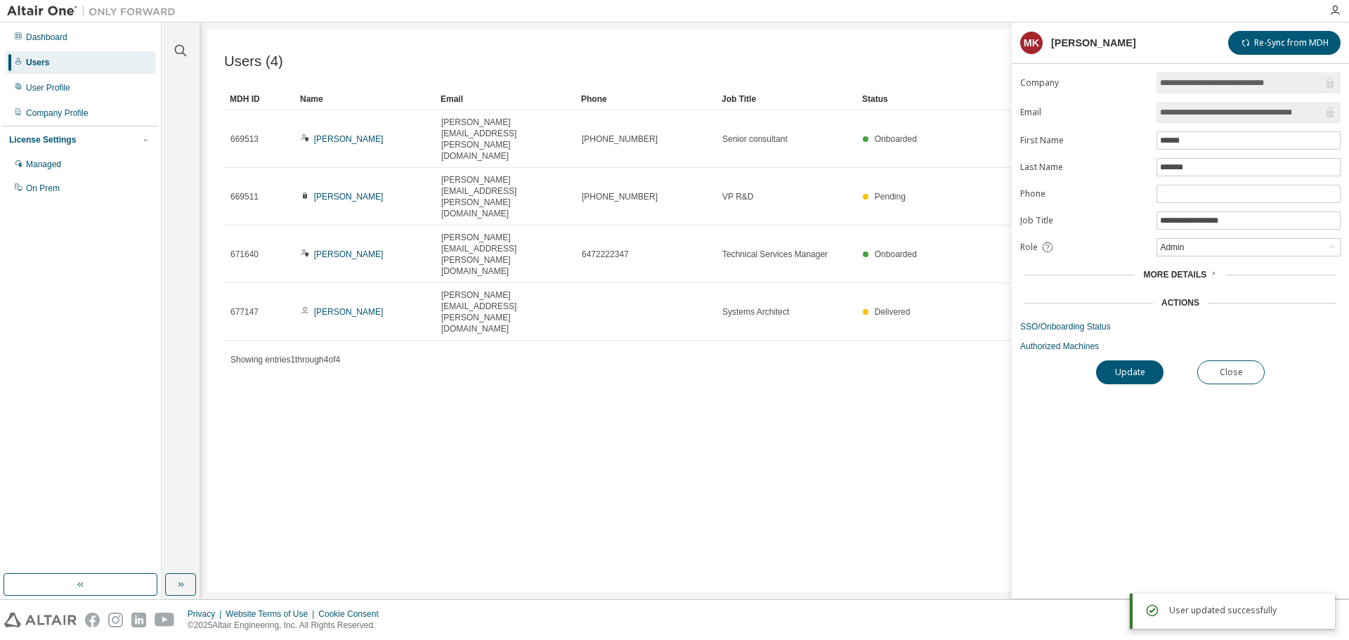
click at [793, 347] on div "Users (4) Import From CSV Export To CSV Add User Clear Load Save Save As Field …" at bounding box center [774, 311] width 1134 height 563
click at [1242, 361] on button "Close" at bounding box center [1230, 372] width 67 height 24
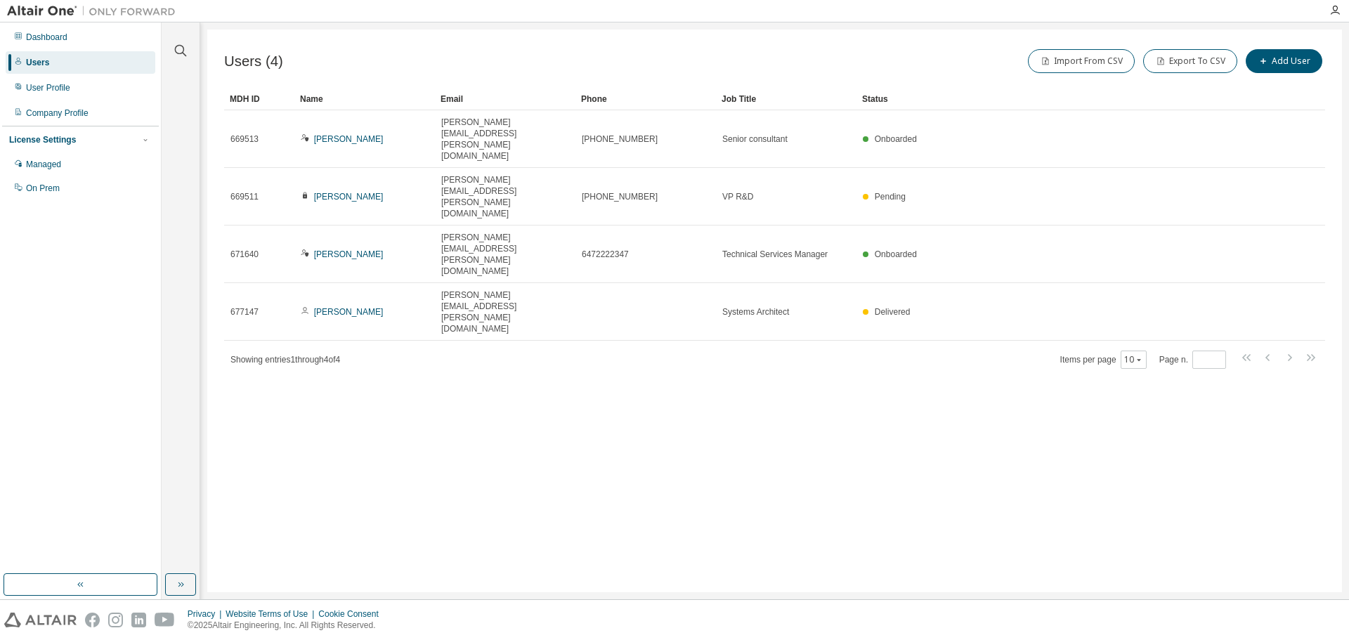
click at [501, 349] on div "Showing entries 1 through 4 of 4 Items per page 10 Page n. *" at bounding box center [774, 359] width 1101 height 20
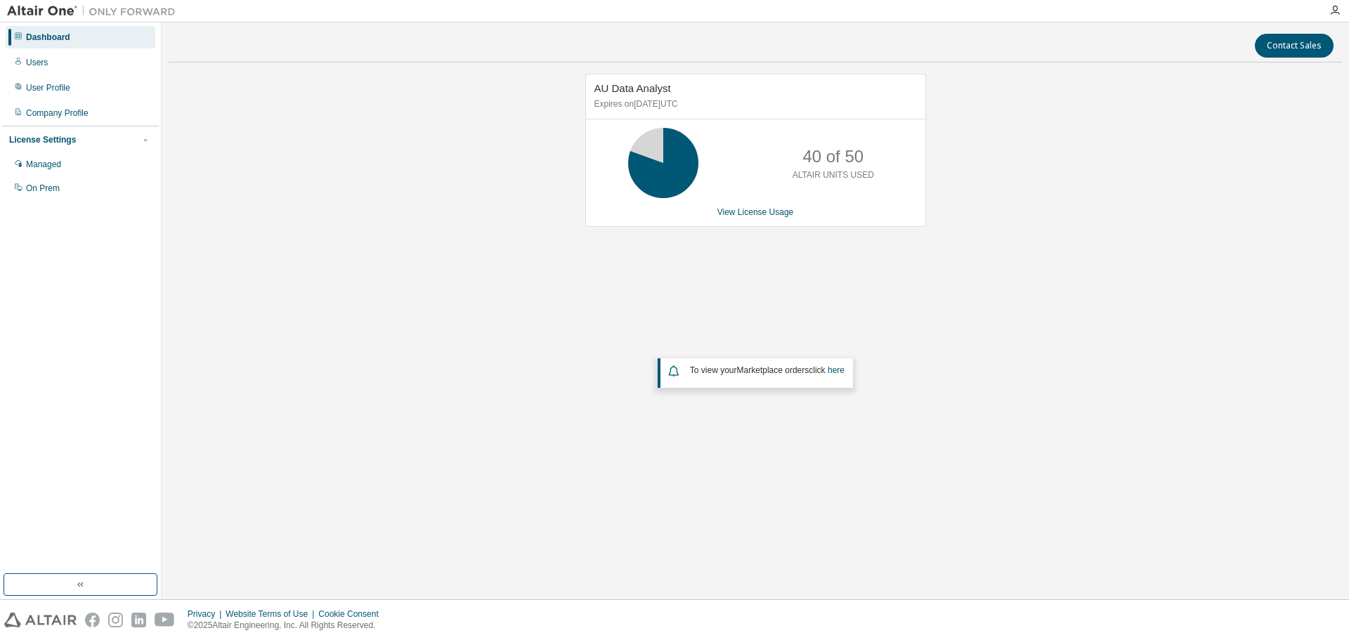
drag, startPoint x: 397, startPoint y: 497, endPoint x: 426, endPoint y: 563, distance: 72.0
click at [397, 497] on div "Contact Sales AU Data Analyst Expires on [DATE] UTC 40 of 50 ALTAIR UNITS USED …" at bounding box center [755, 311] width 1173 height 563
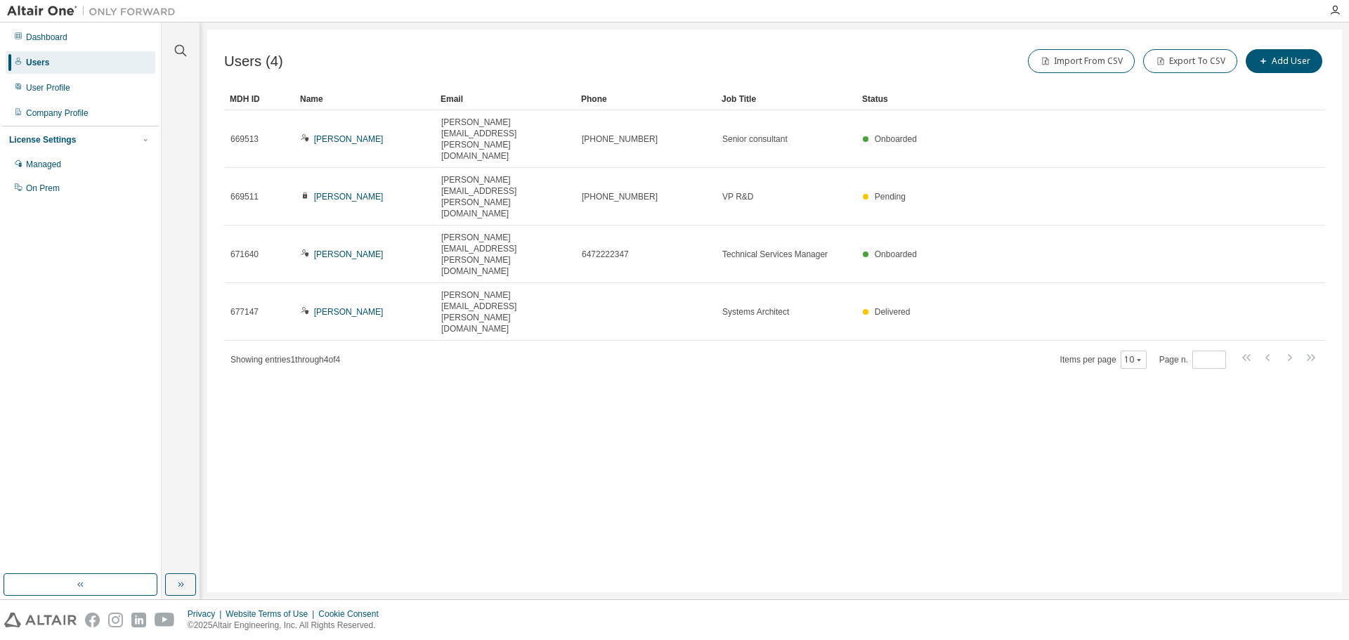
click at [483, 438] on div "Users (4) Import From CSV Export To CSV Add User Clear Load Save Save As Field …" at bounding box center [774, 311] width 1134 height 563
